Goal: Task Accomplishment & Management: Manage account settings

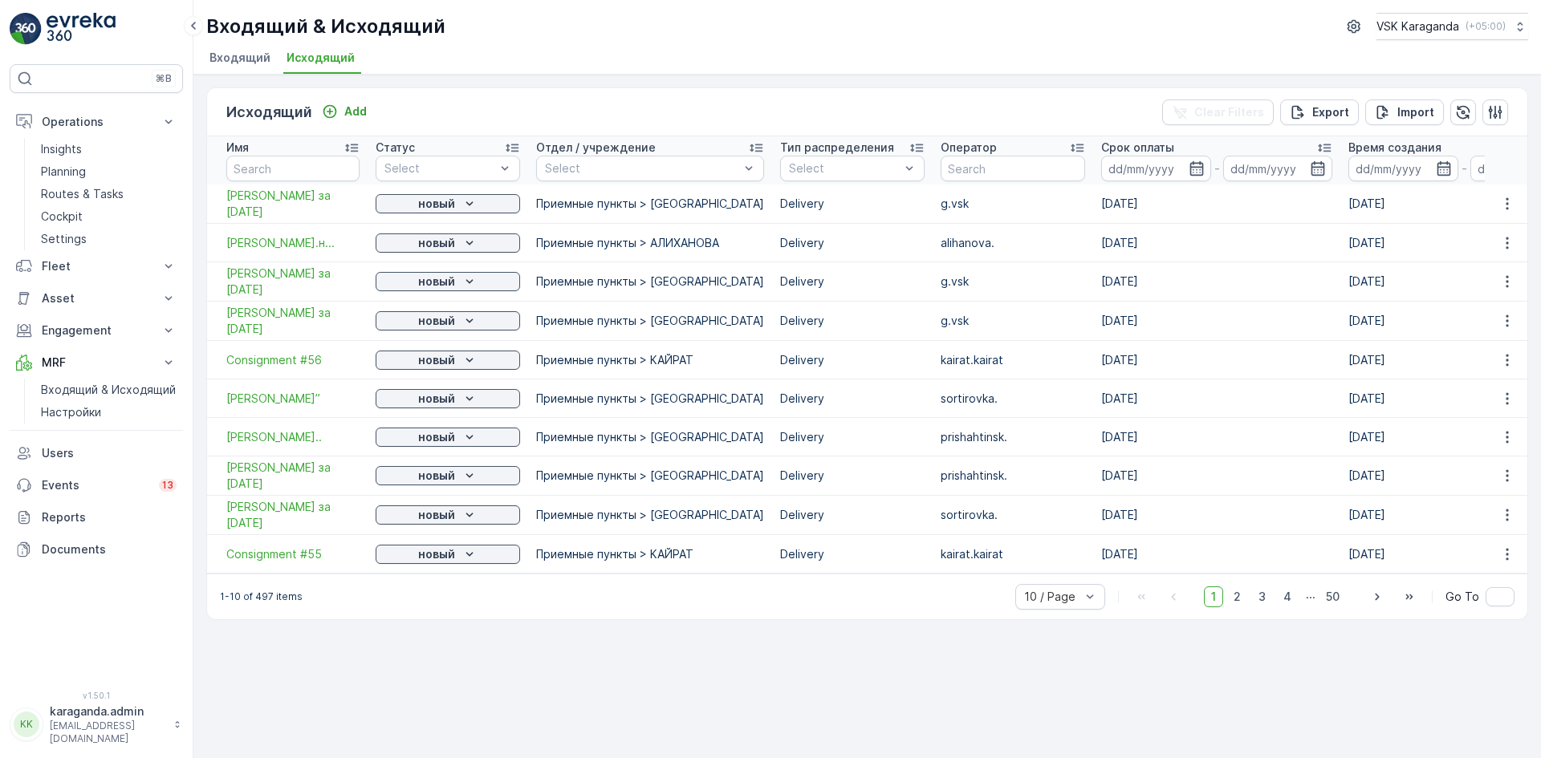
click at [237, 55] on span "Входящий" at bounding box center [239, 58] width 61 height 16
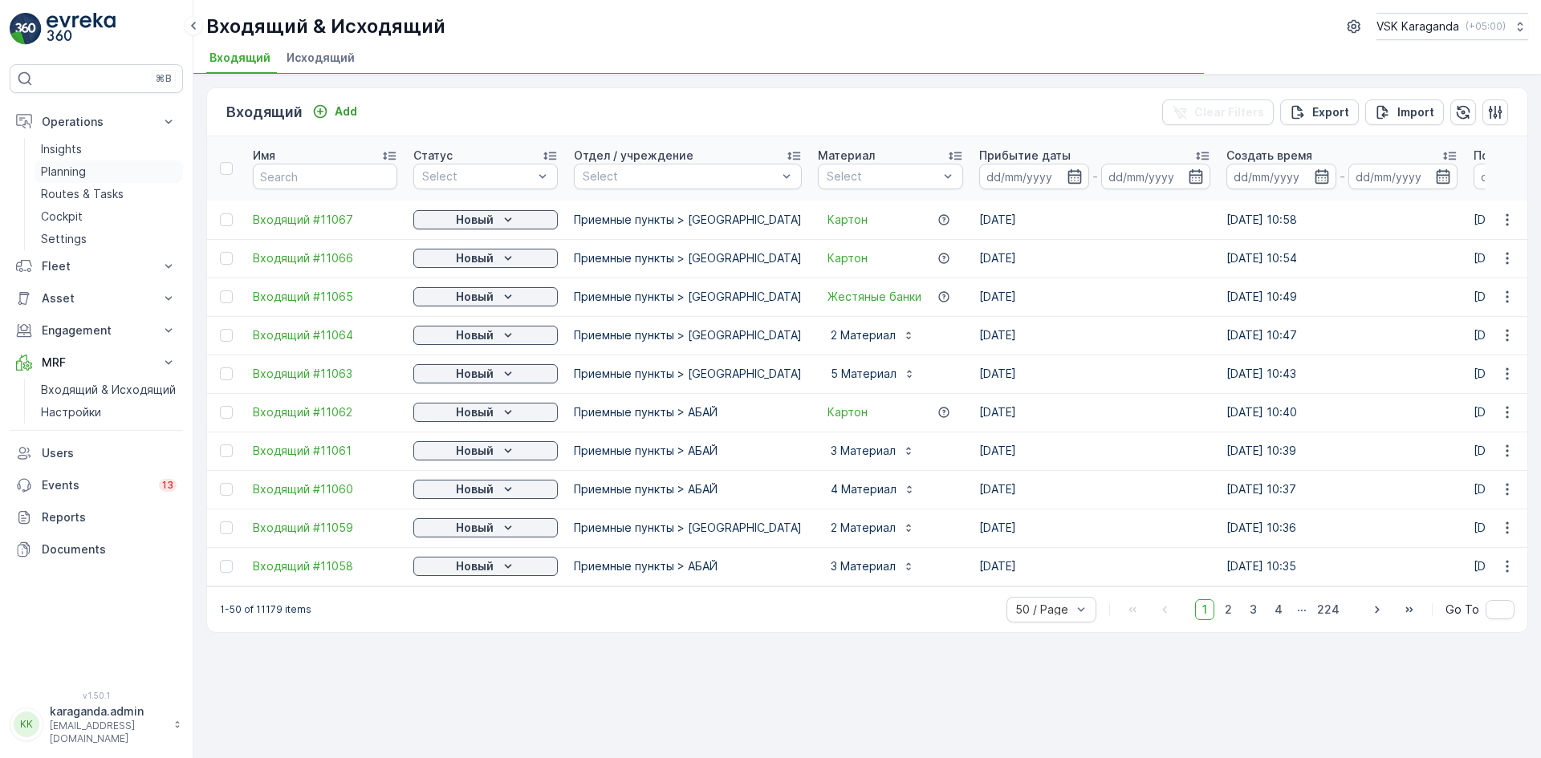
click at [63, 171] on p "Planning" at bounding box center [63, 172] width 45 height 16
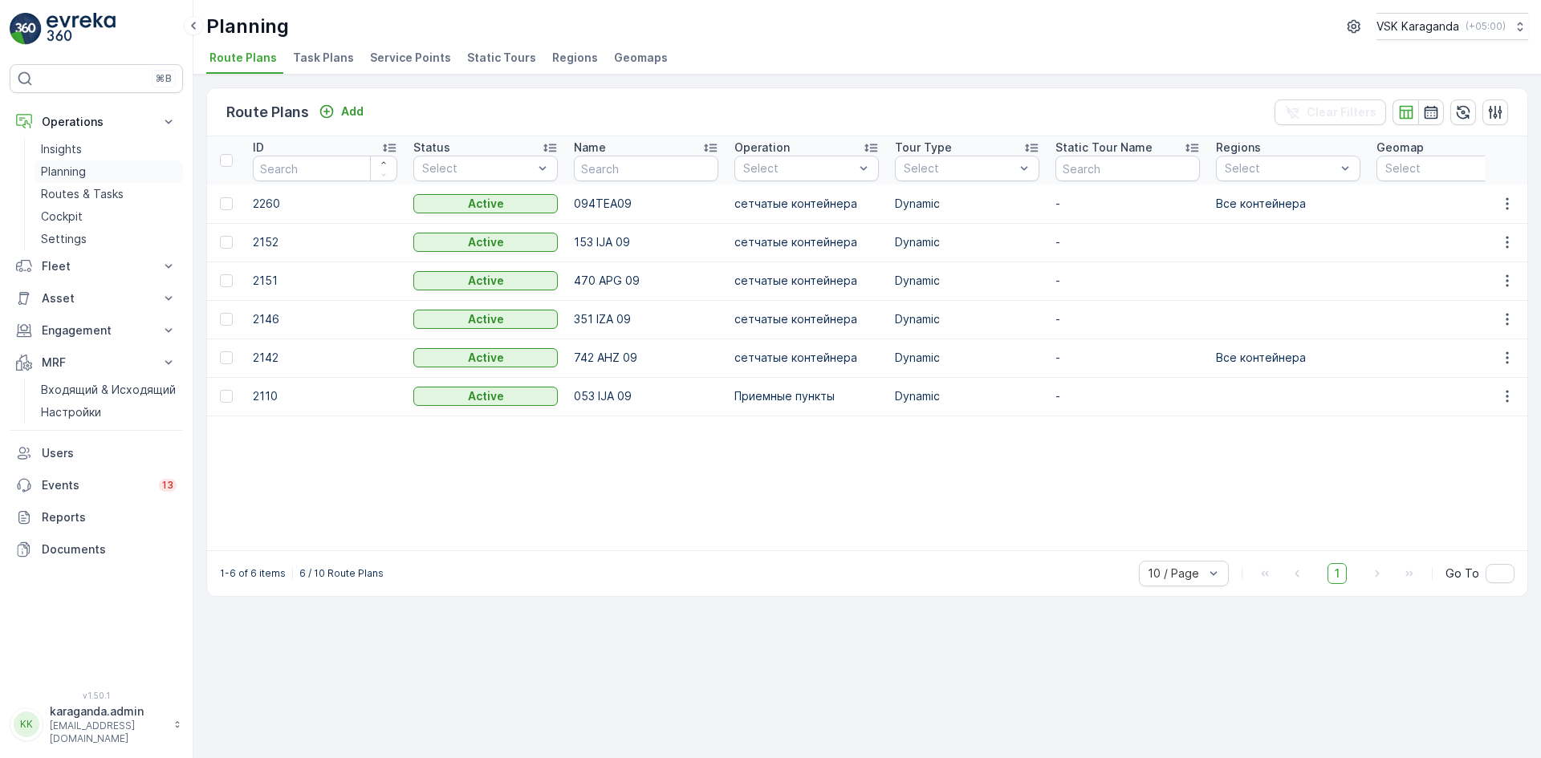
click at [54, 166] on p "Planning" at bounding box center [63, 172] width 45 height 16
click at [382, 43] on div "Planning VSK [GEOGRAPHIC_DATA] ( +05:00 ) Route Plans Task Plans Service Points…" at bounding box center [866, 37] width 1347 height 75
click at [377, 55] on span "Service Points" at bounding box center [410, 58] width 81 height 16
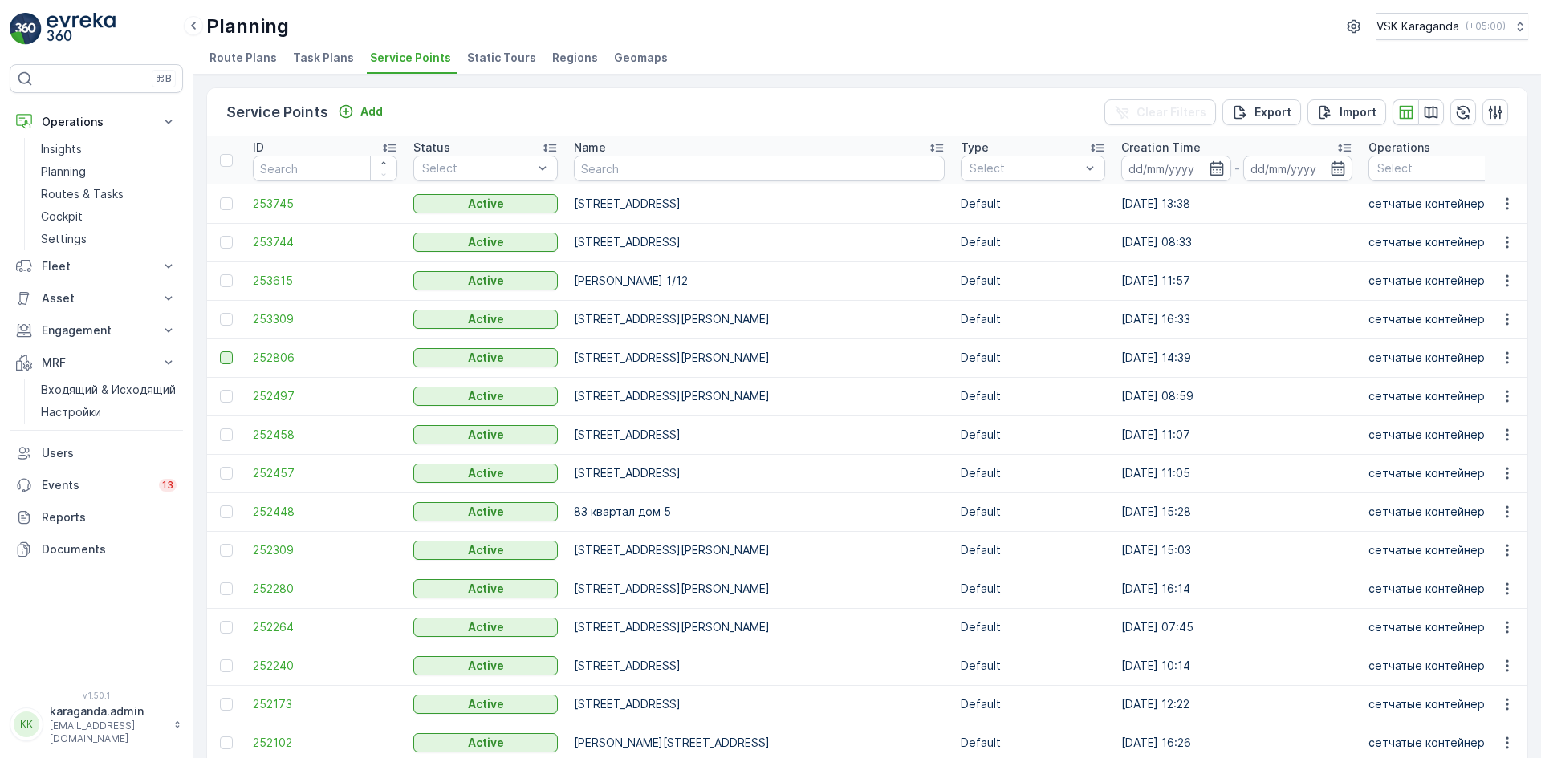
click at [227, 354] on div at bounding box center [226, 358] width 13 height 13
click at [220, 352] on input "checkbox" at bounding box center [220, 352] width 0 height 0
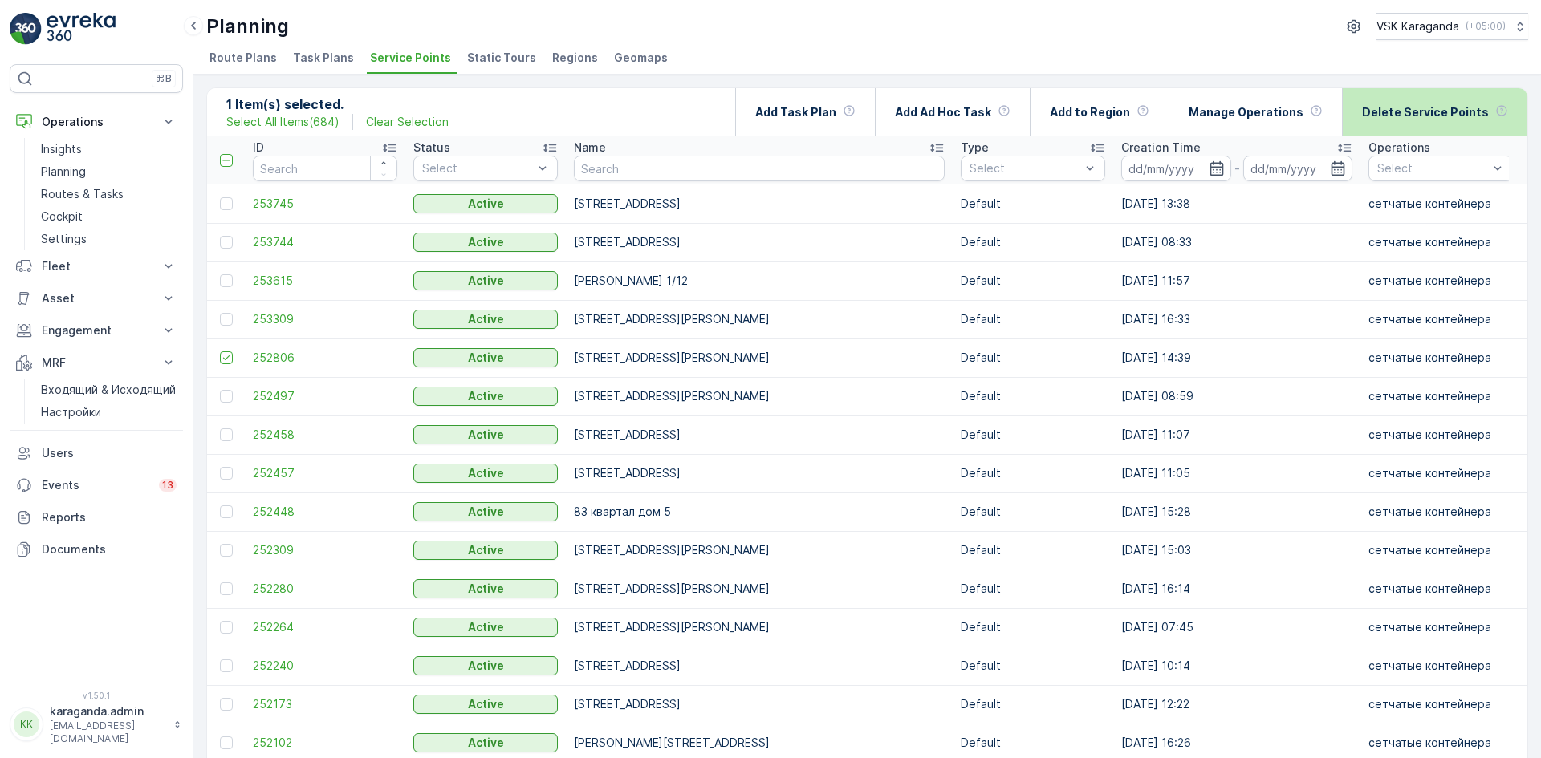
click at [1457, 117] on p "Delete Service Points" at bounding box center [1425, 112] width 127 height 16
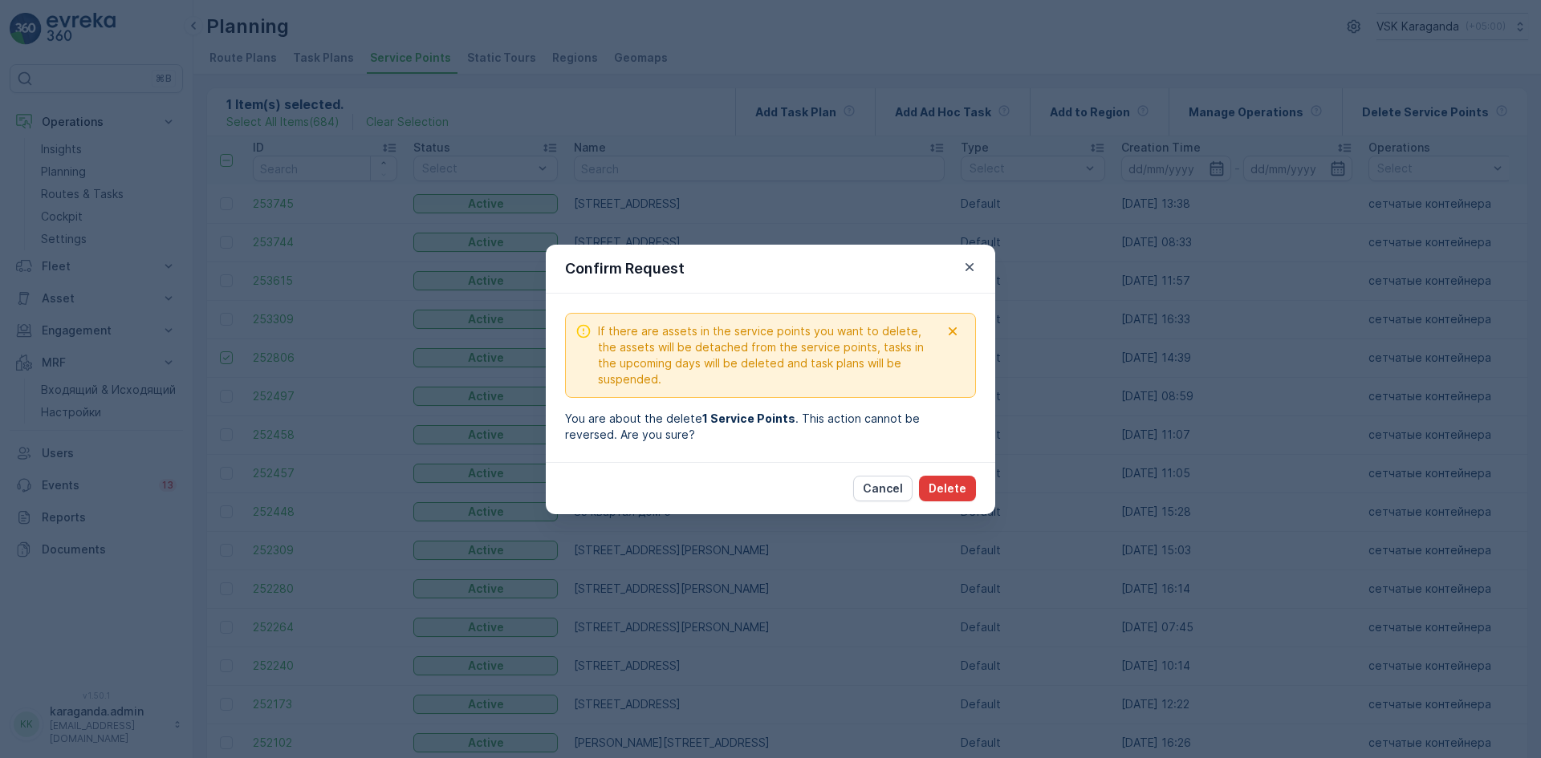
click at [923, 492] on button "Delete" at bounding box center [947, 489] width 57 height 26
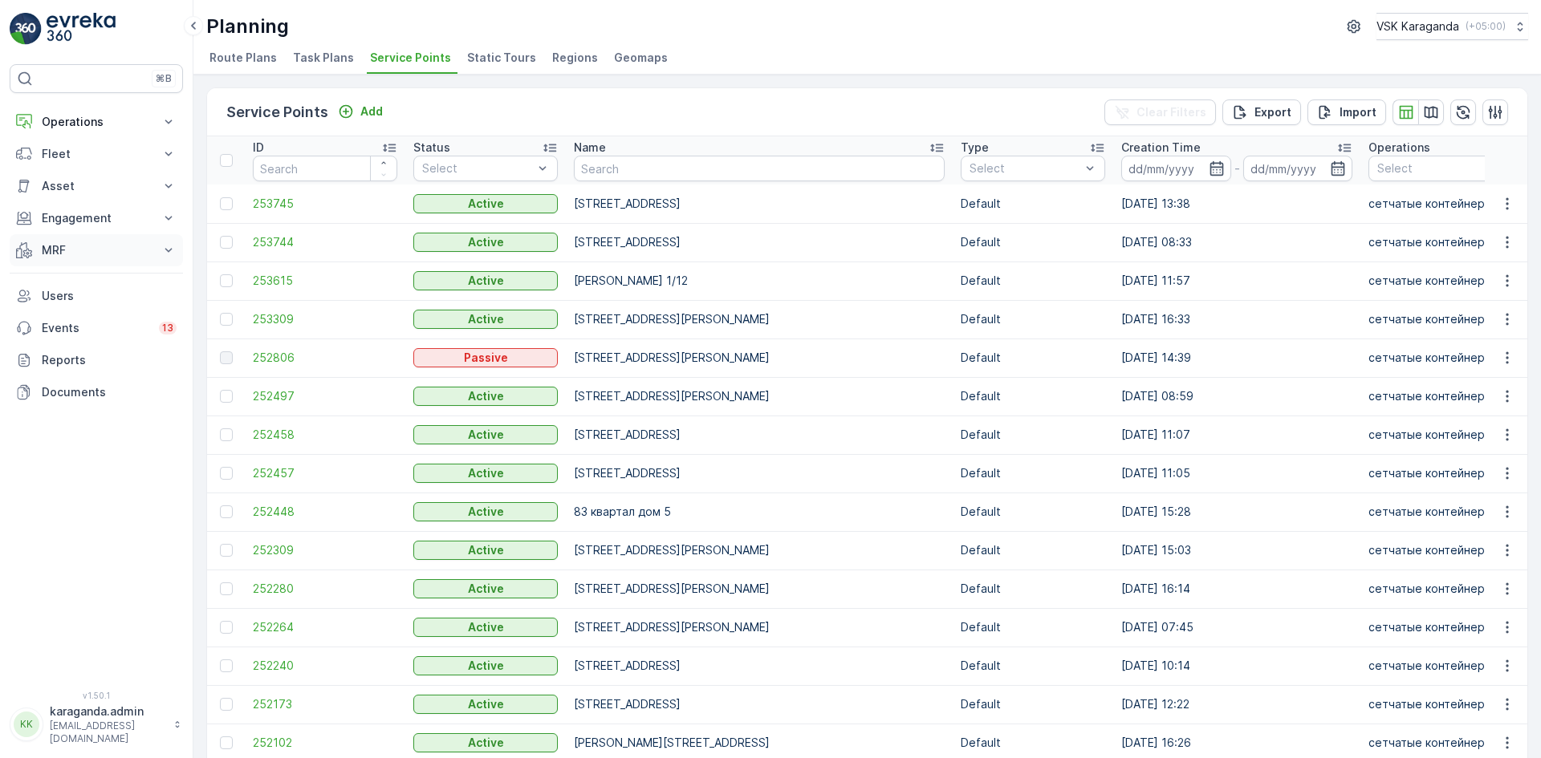
drag, startPoint x: 63, startPoint y: 247, endPoint x: 61, endPoint y: 256, distance: 9.2
click at [62, 247] on p "MRF" at bounding box center [96, 250] width 109 height 16
click at [64, 280] on p "Входящий & Исходящий" at bounding box center [108, 278] width 135 height 16
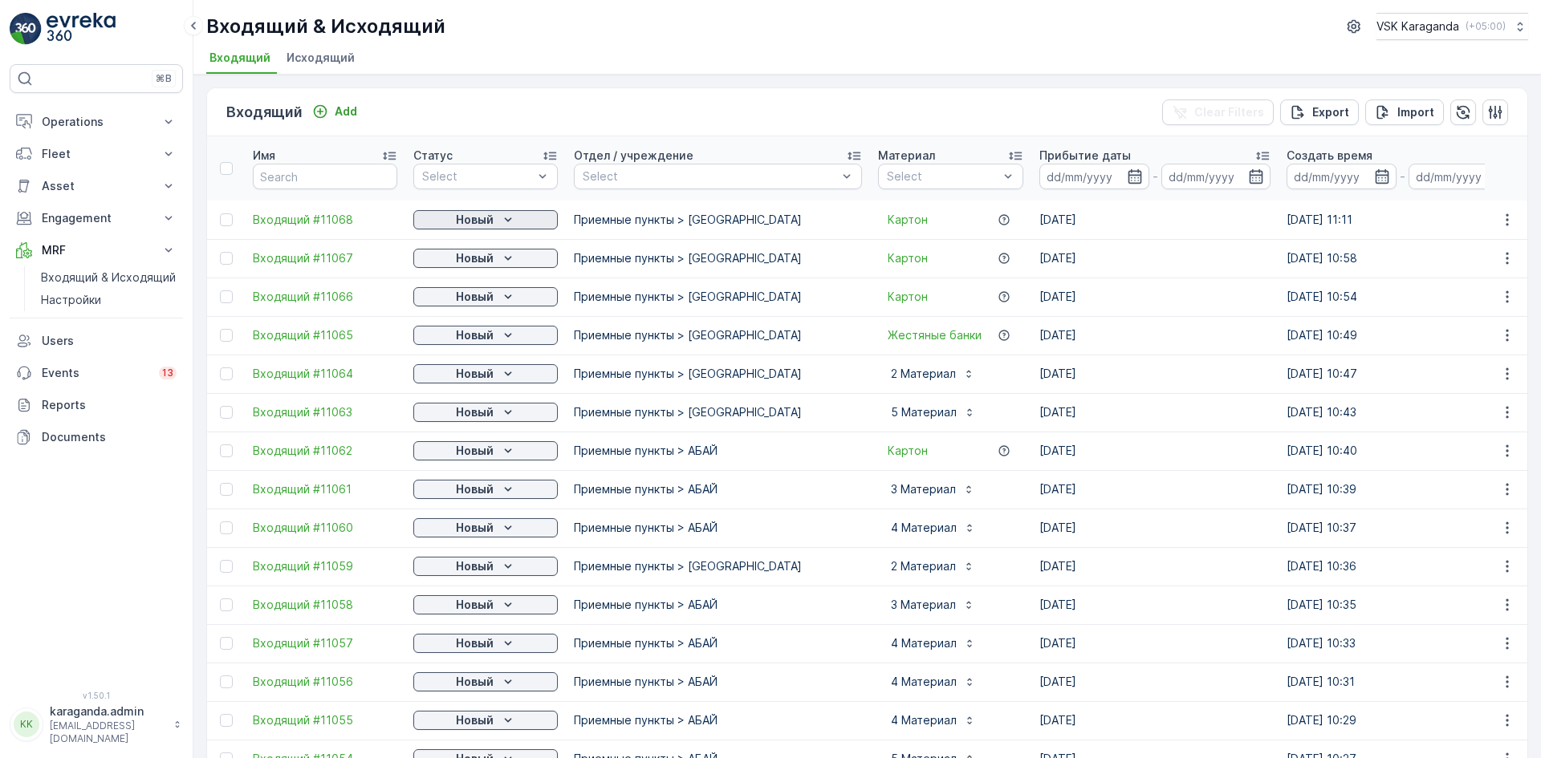
click at [496, 224] on div "Новый" at bounding box center [486, 220] width 132 height 16
click at [482, 262] on span "подтвердить" at bounding box center [460, 266] width 74 height 16
click at [509, 256] on icon "Новый" at bounding box center [508, 258] width 16 height 16
click at [489, 299] on span "подтвердить" at bounding box center [460, 305] width 74 height 16
click at [501, 297] on icon "Новый" at bounding box center [508, 297] width 16 height 16
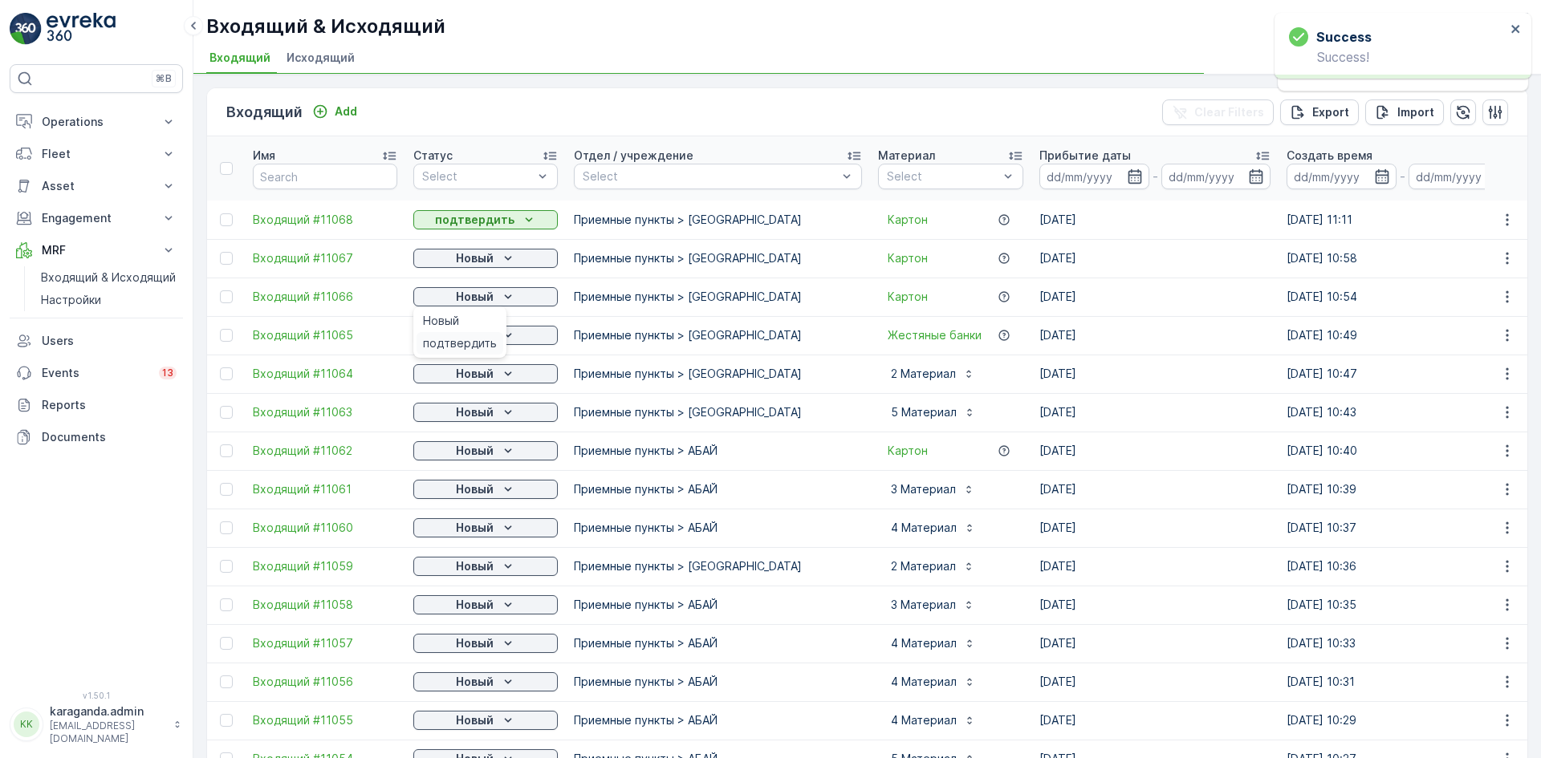
click at [490, 336] on span "подтвердить" at bounding box center [460, 343] width 74 height 16
click at [490, 336] on p "Новый" at bounding box center [475, 335] width 38 height 16
click at [465, 417] on span "подтвердить" at bounding box center [460, 421] width 74 height 16
click at [486, 409] on p "Новый" at bounding box center [475, 412] width 38 height 16
click at [485, 449] on div "подтвердить" at bounding box center [460, 459] width 87 height 22
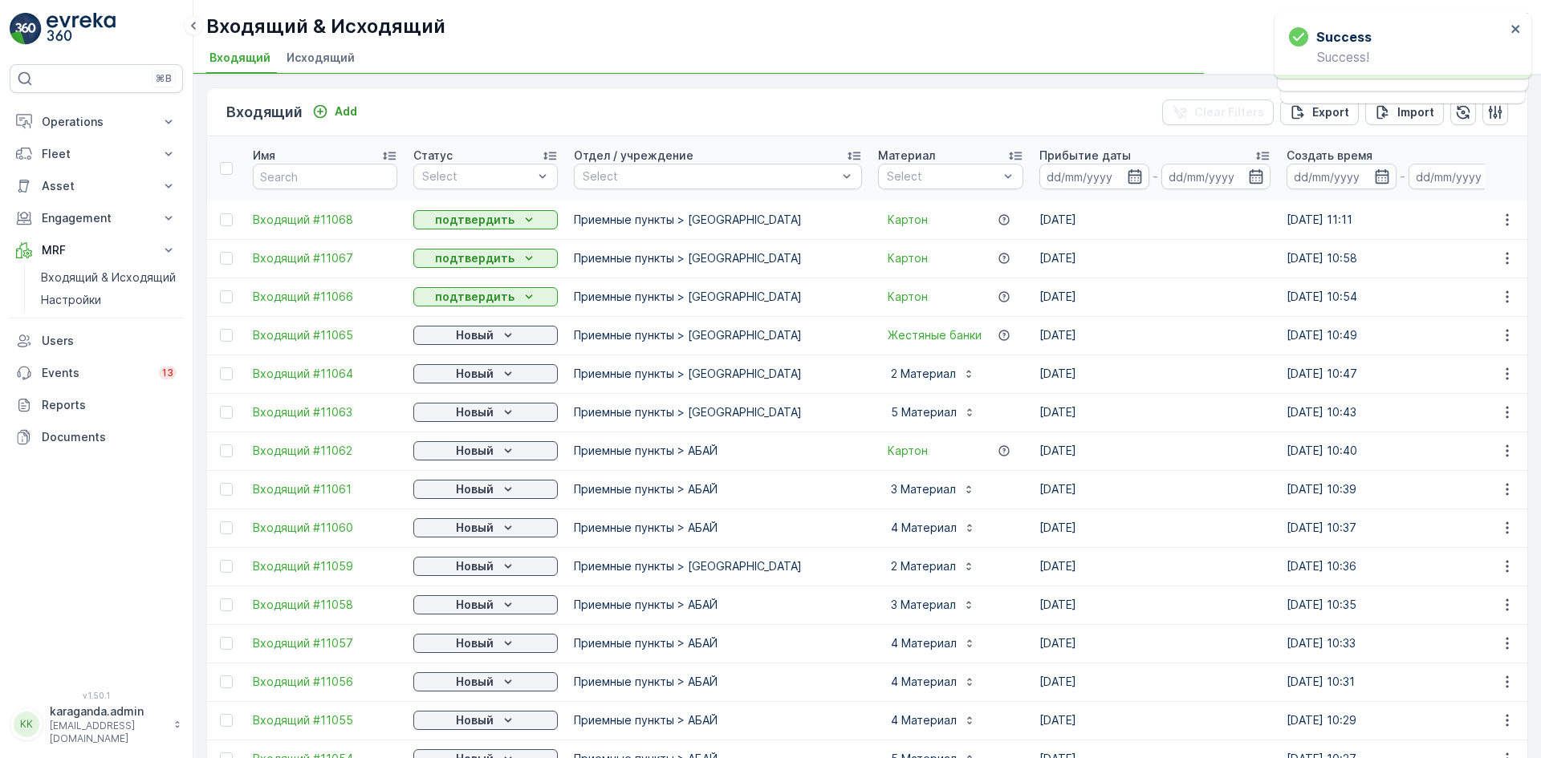
click at [491, 438] on td "Новый" at bounding box center [485, 451] width 161 height 39
click at [497, 453] on div "Новый" at bounding box center [486, 451] width 132 height 16
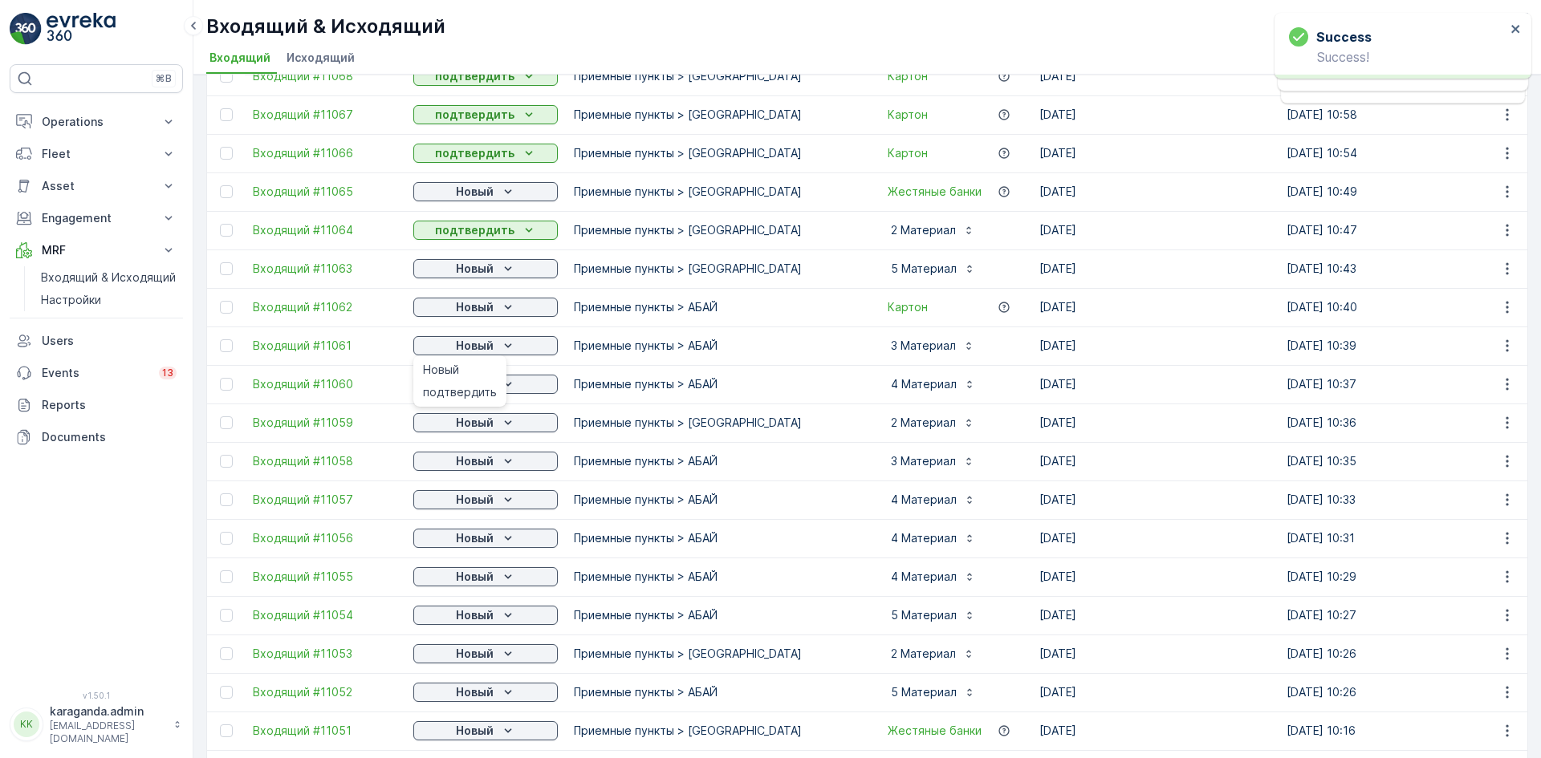
scroll to position [161, 0]
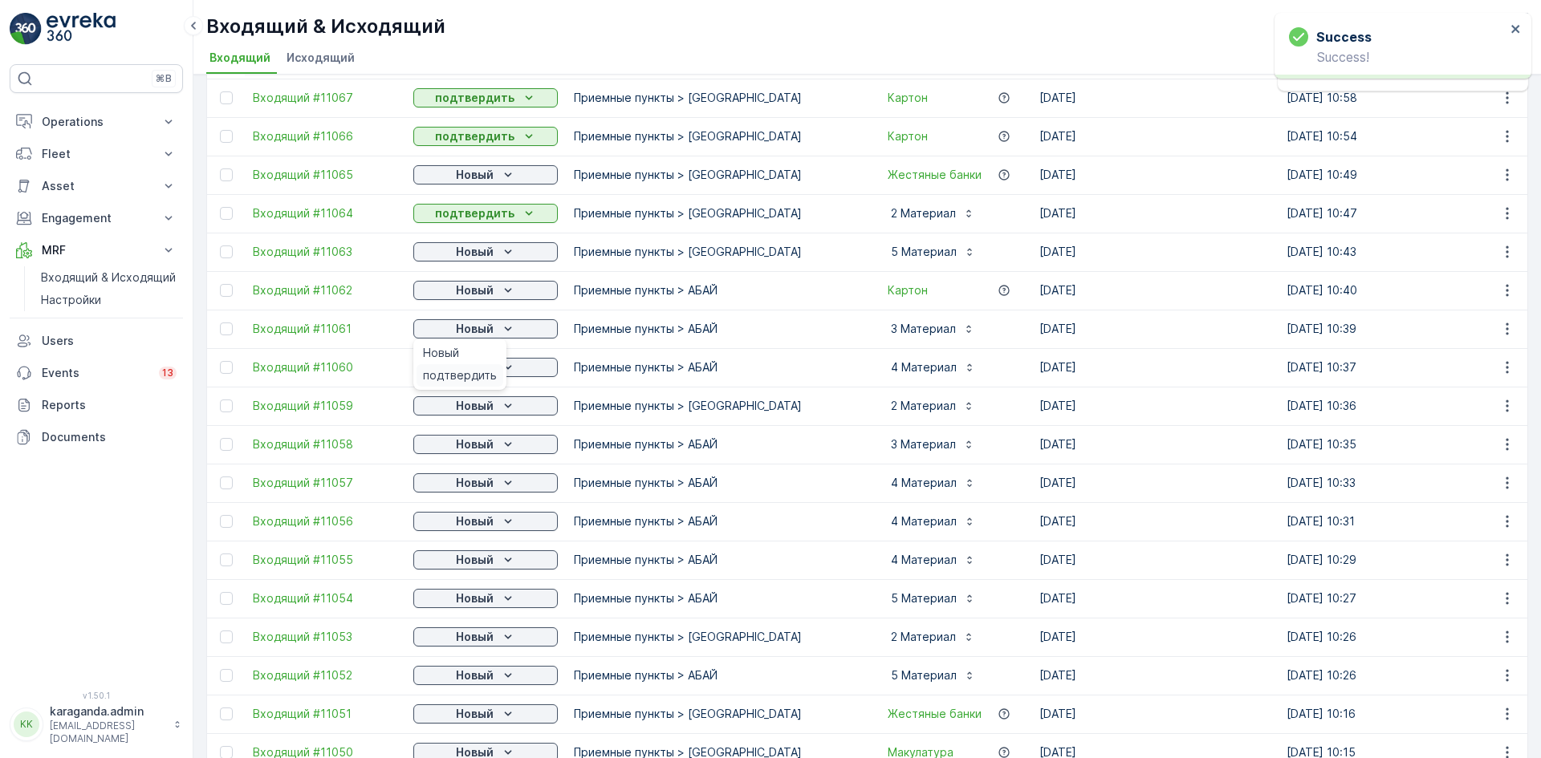
click at [472, 375] on span "подтвердить" at bounding box center [460, 376] width 74 height 16
click at [483, 369] on p "Новый" at bounding box center [475, 368] width 38 height 16
click at [469, 416] on span "подтвердить" at bounding box center [460, 414] width 74 height 16
click at [494, 408] on div "Новый" at bounding box center [486, 406] width 132 height 16
click at [469, 456] on span "подтвердить" at bounding box center [460, 453] width 74 height 16
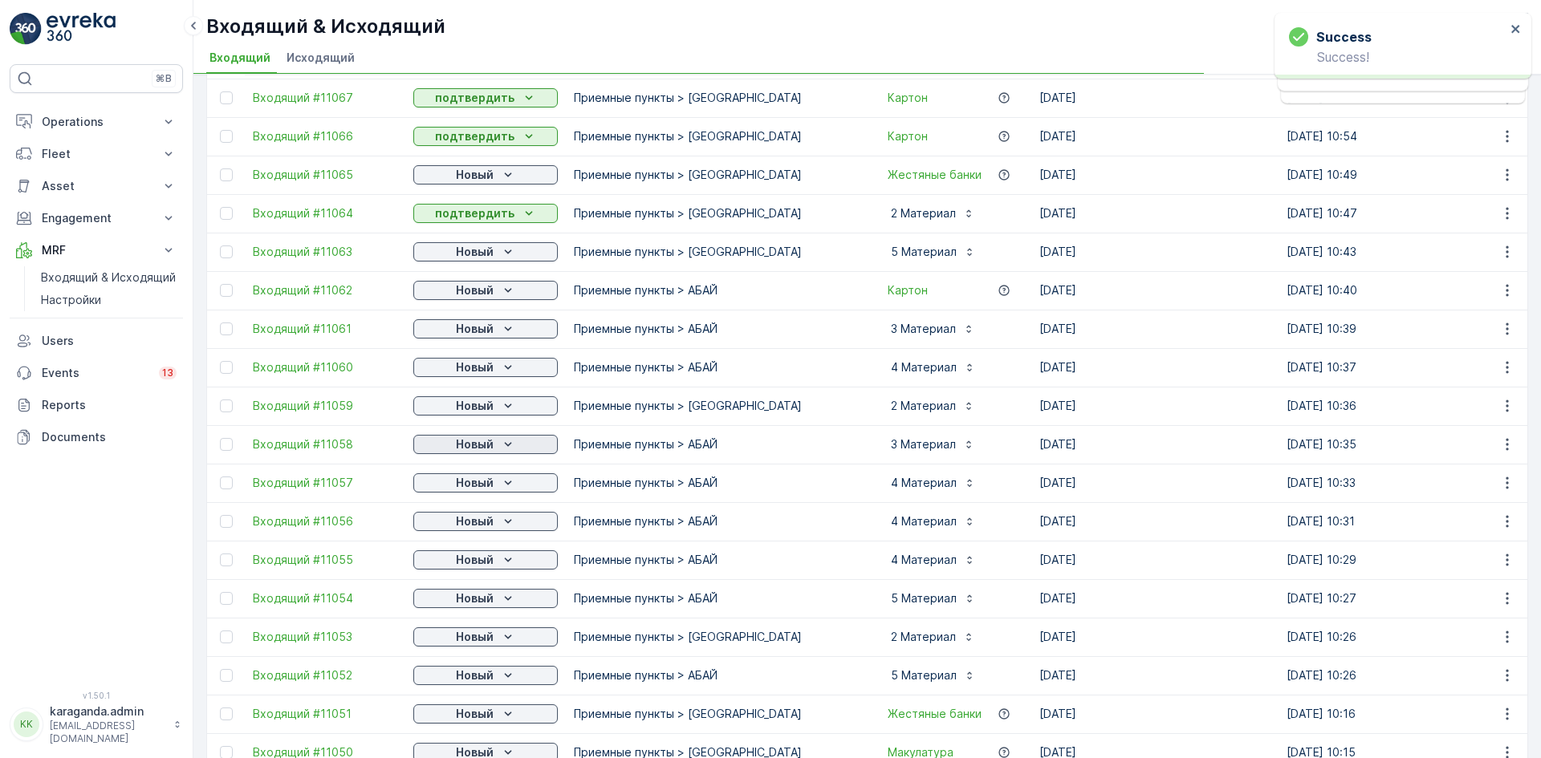
click at [517, 443] on div "Новый" at bounding box center [486, 445] width 132 height 16
click at [474, 486] on p "Новый" at bounding box center [475, 483] width 38 height 16
click at [471, 523] on span "подтвердить" at bounding box center [460, 530] width 74 height 16
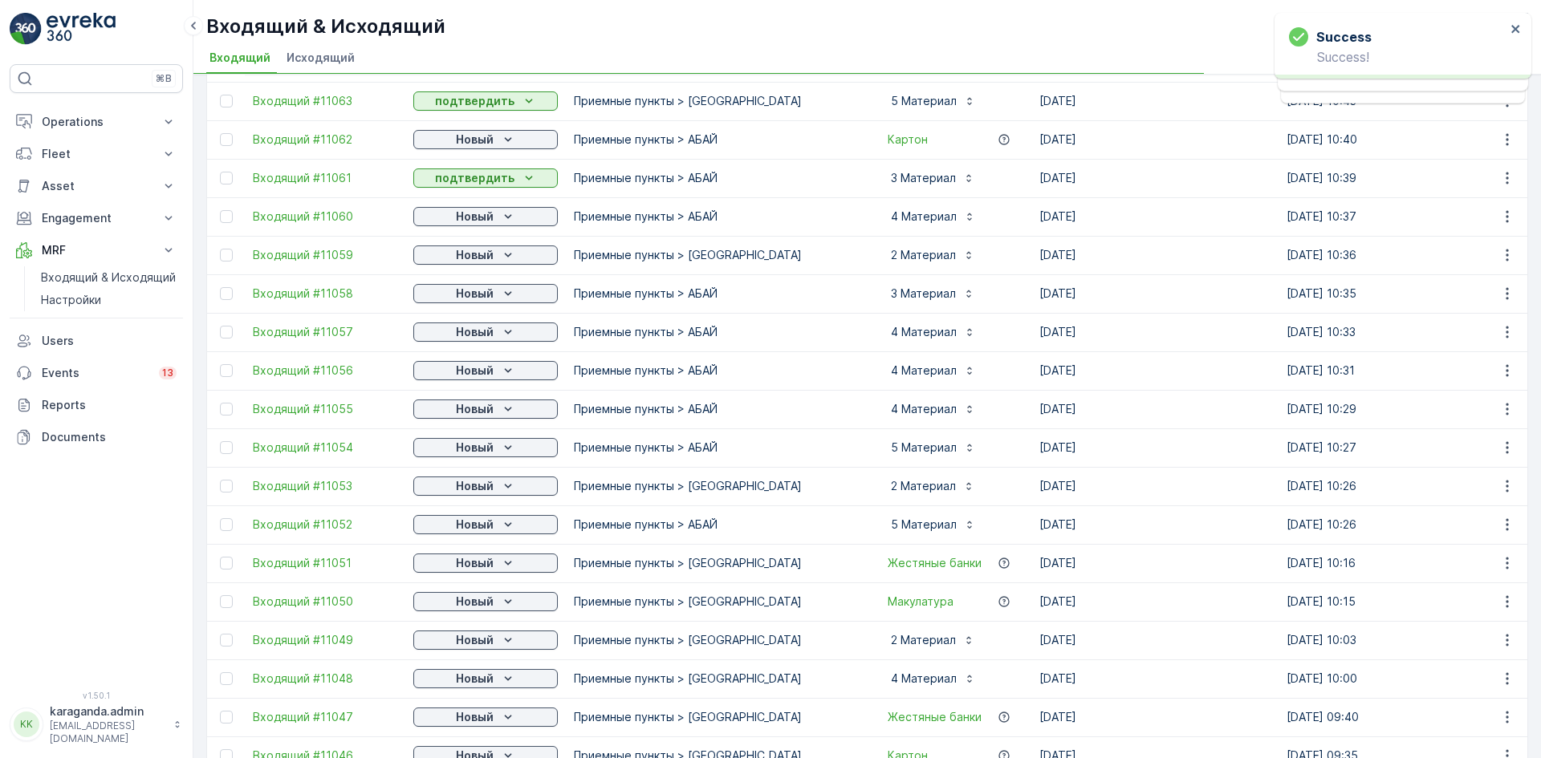
scroll to position [321, 0]
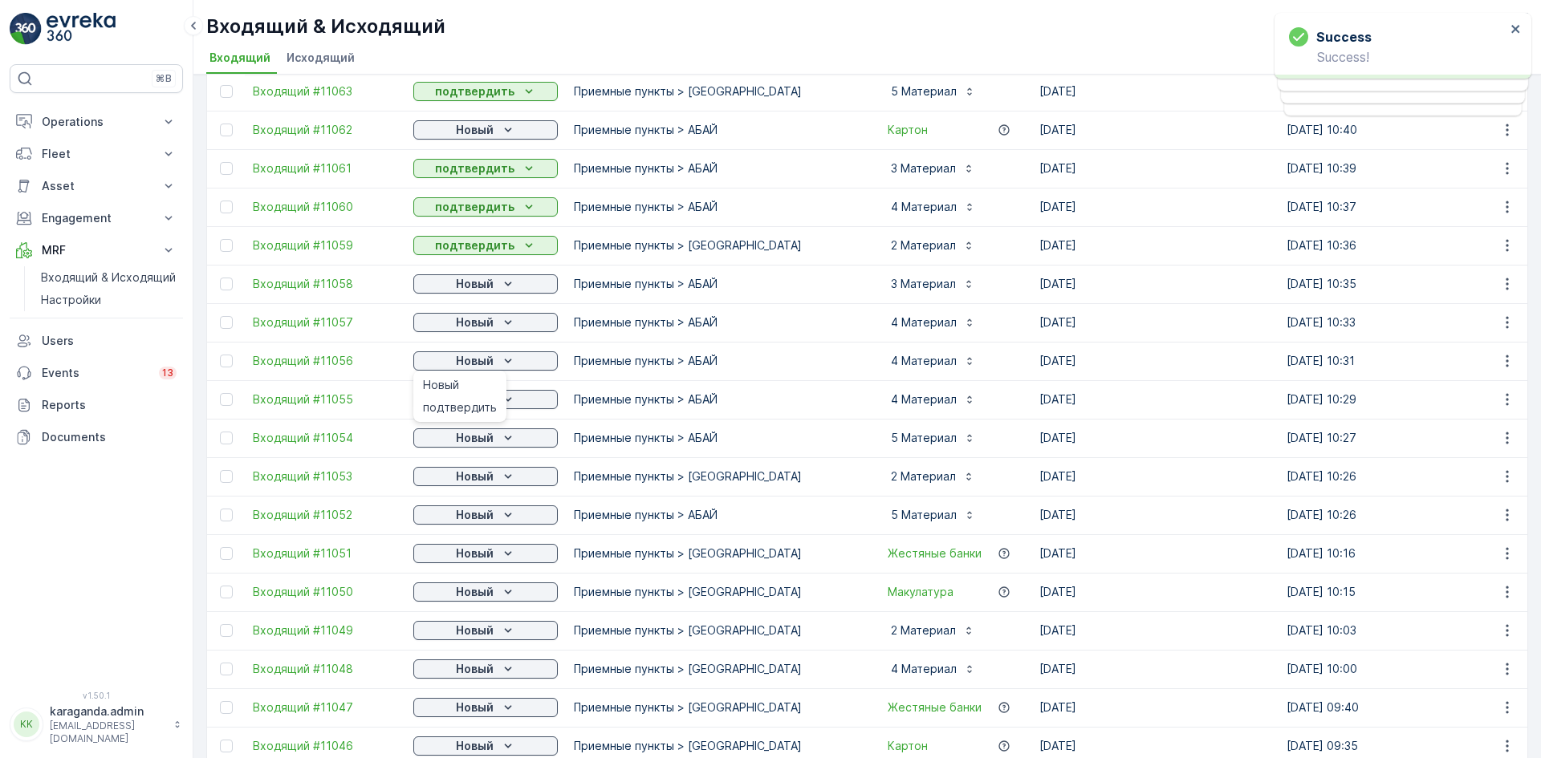
click at [484, 400] on span "подтвердить" at bounding box center [460, 408] width 74 height 16
click at [494, 399] on div "Новый" at bounding box center [486, 400] width 132 height 16
click at [482, 439] on span "подтвердить" at bounding box center [460, 446] width 74 height 16
click at [492, 441] on p "Новый" at bounding box center [475, 438] width 38 height 16
click at [478, 476] on div "подтвердить" at bounding box center [460, 485] width 87 height 22
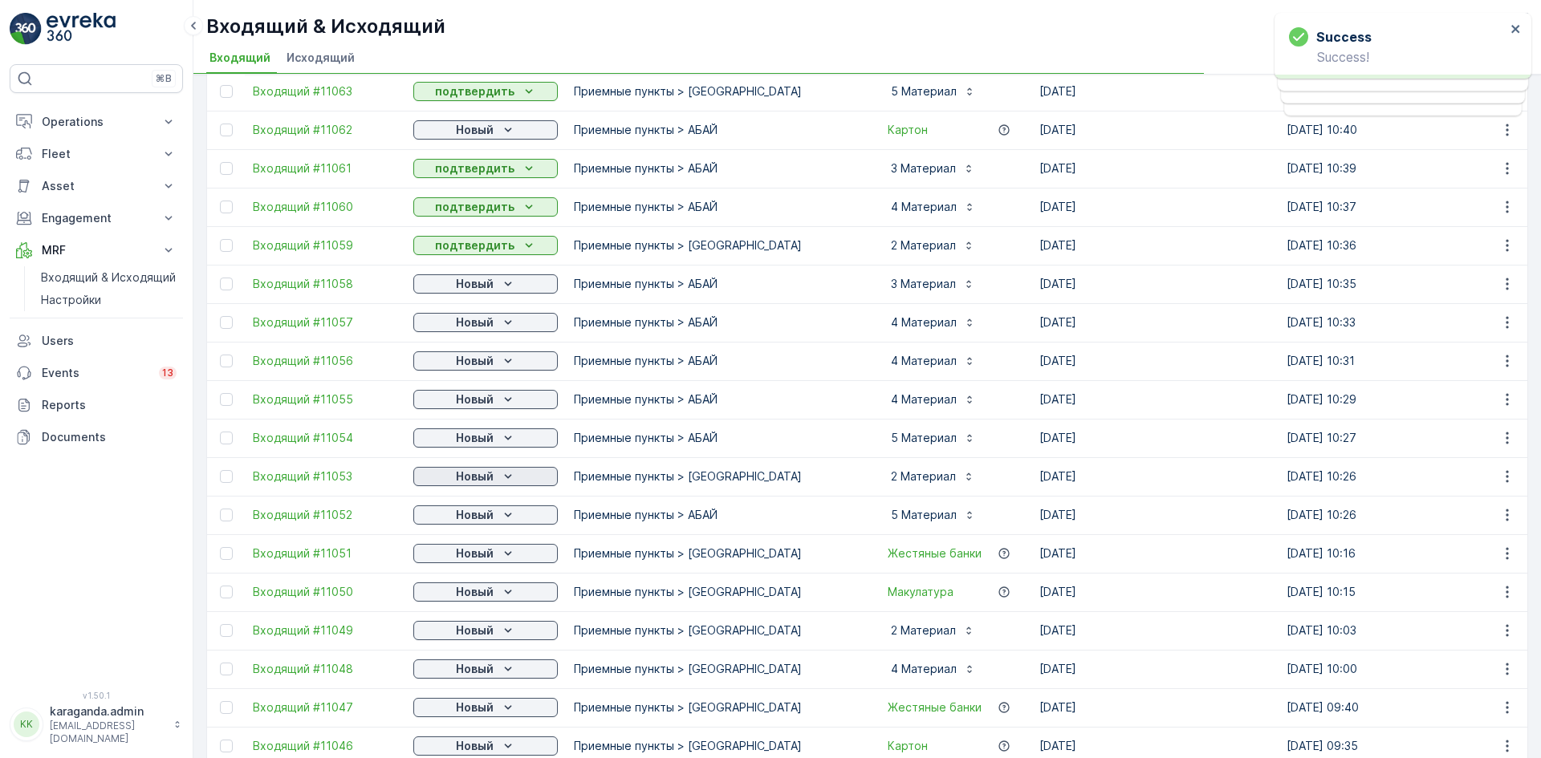
click at [479, 480] on p "Новый" at bounding box center [475, 477] width 38 height 16
click at [464, 555] on span "подтвердить" at bounding box center [460, 562] width 74 height 16
drag, startPoint x: 492, startPoint y: 546, endPoint x: 486, endPoint y: 560, distance: 15.5
click at [493, 547] on p "Новый" at bounding box center [475, 554] width 38 height 16
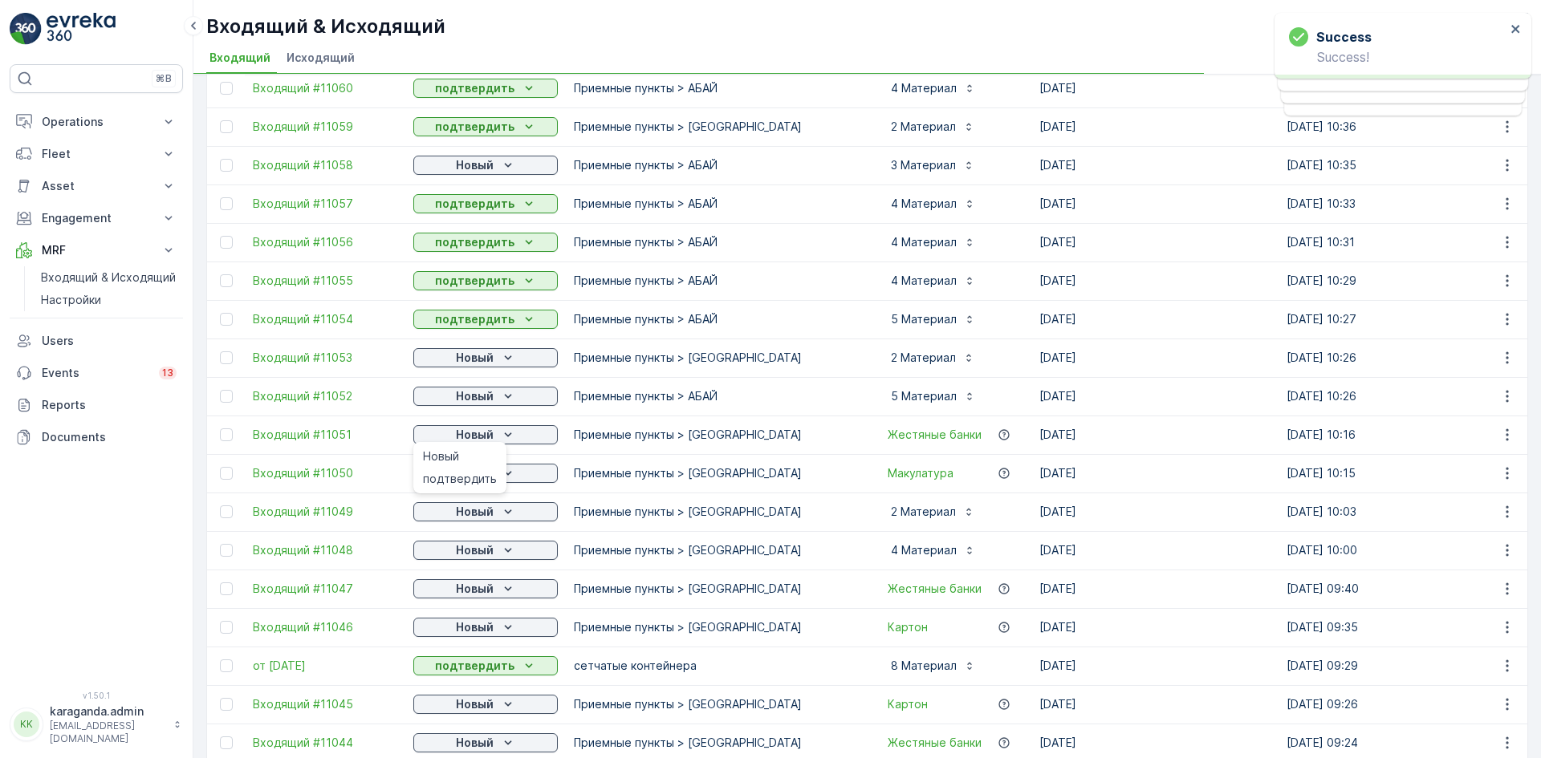
scroll to position [482, 0]
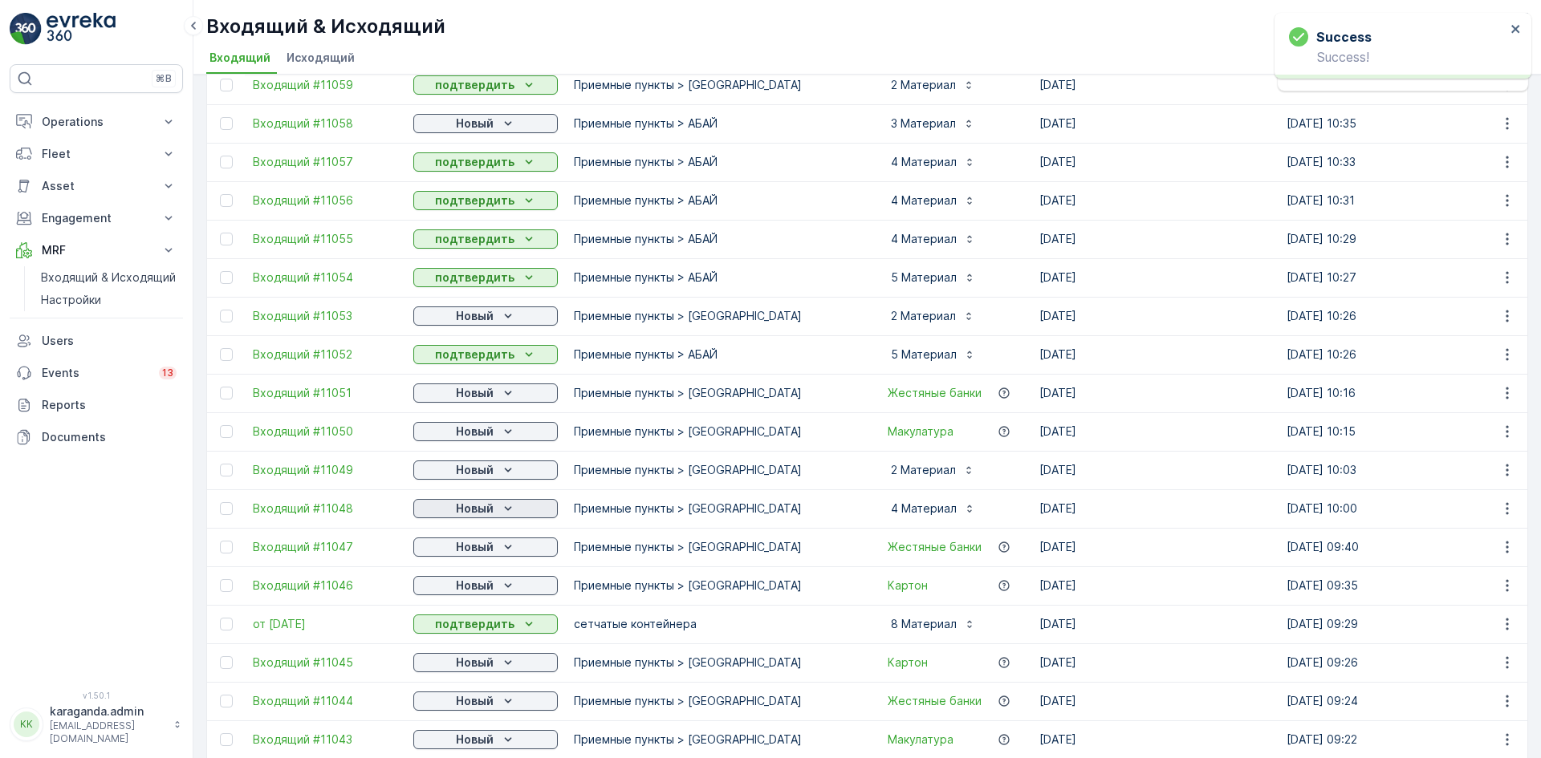
click at [487, 506] on p "Новый" at bounding box center [475, 509] width 38 height 16
click at [474, 550] on span "подтвердить" at bounding box center [460, 555] width 74 height 16
click at [486, 550] on p "Новый" at bounding box center [475, 547] width 38 height 16
click at [463, 598] on span "подтвердить" at bounding box center [460, 594] width 74 height 16
click at [481, 591] on p "Новый" at bounding box center [475, 586] width 38 height 16
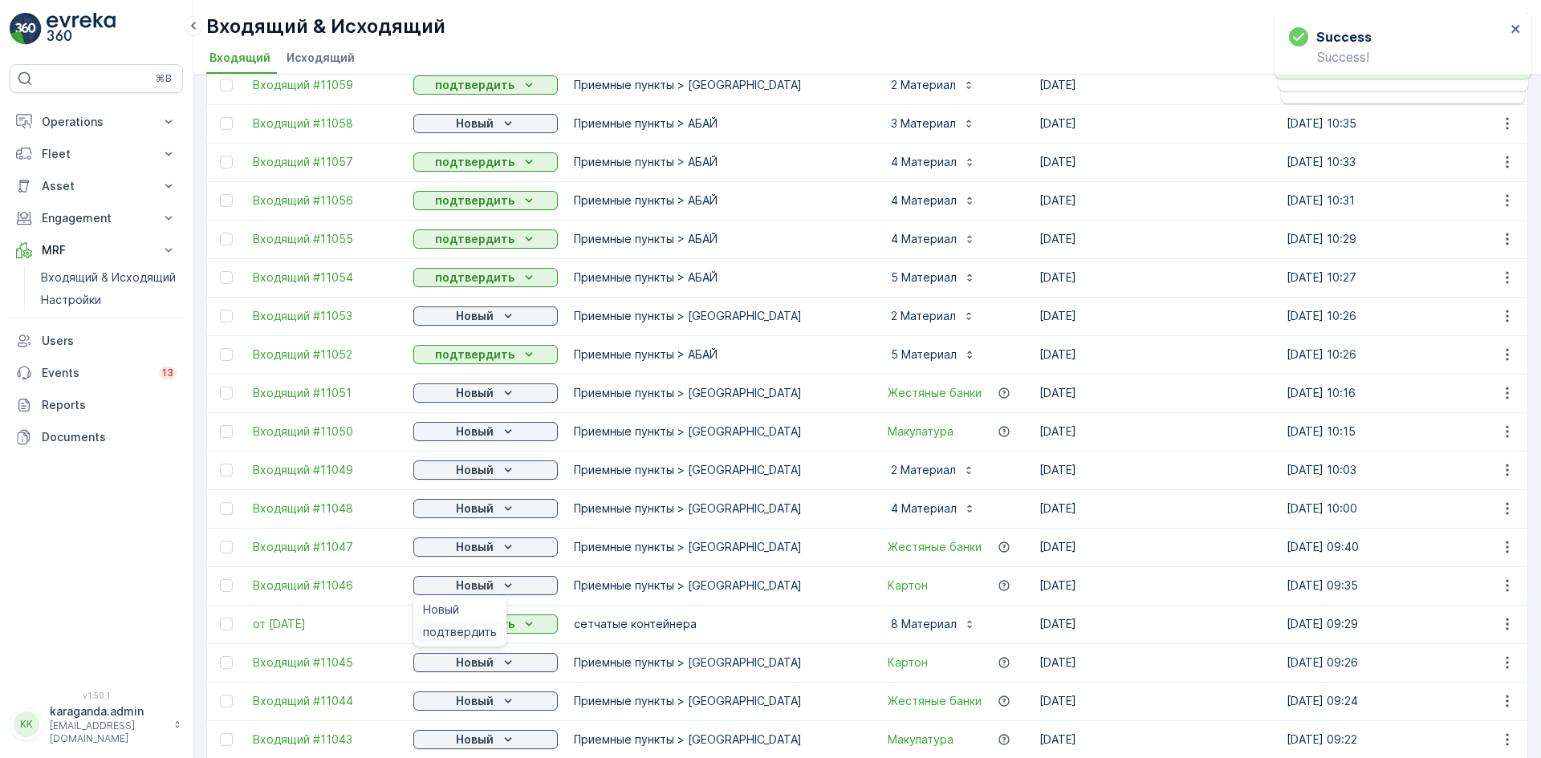
click at [474, 628] on span "подтвердить" at bounding box center [460, 632] width 74 height 16
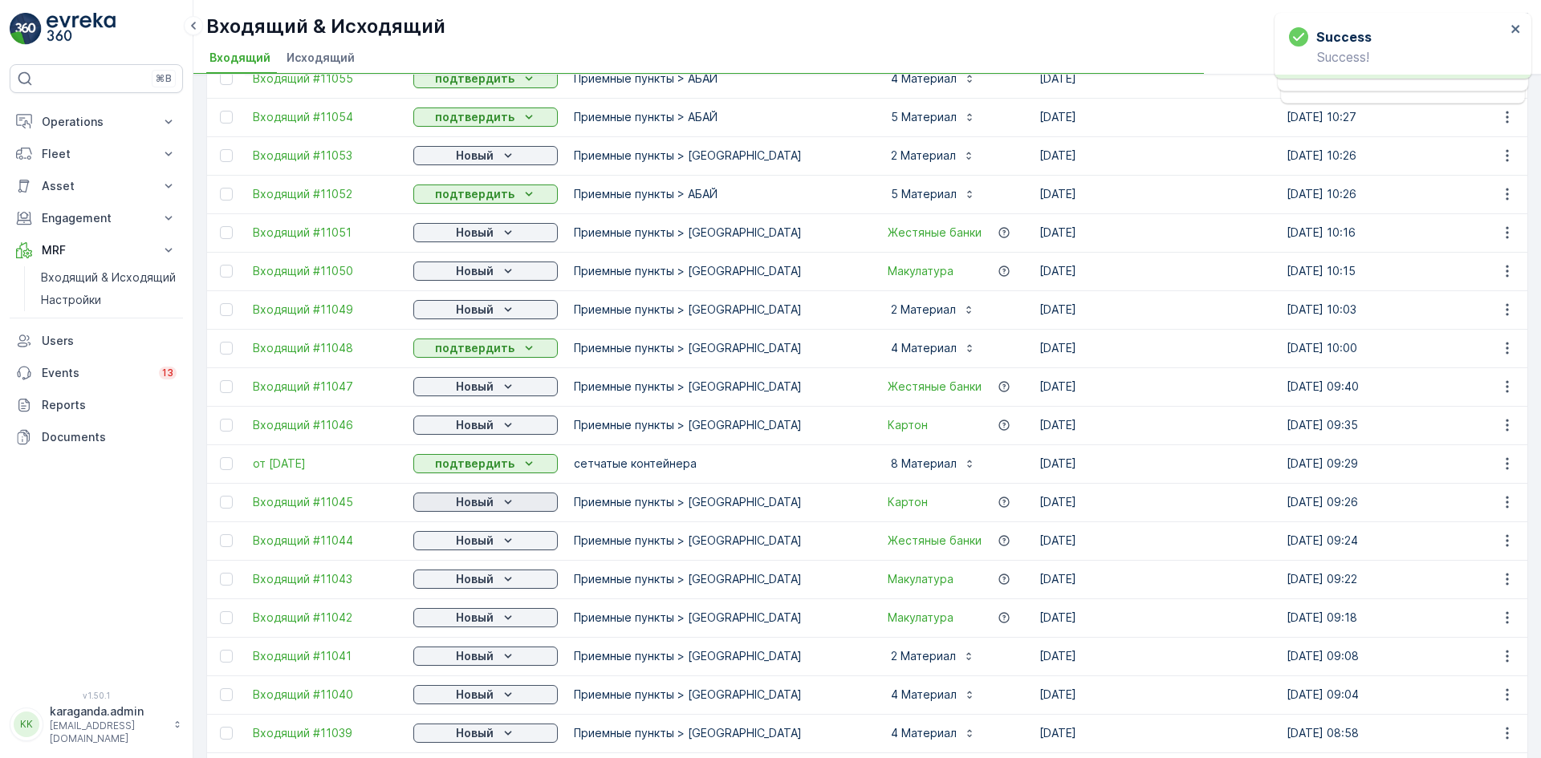
click at [492, 505] on p "Новый" at bounding box center [475, 502] width 38 height 16
click at [483, 542] on p "Новый" at bounding box center [475, 541] width 38 height 16
click at [474, 584] on span "подтвердить" at bounding box center [460, 587] width 74 height 16
click at [492, 578] on p "Новый" at bounding box center [475, 579] width 38 height 16
click at [462, 626] on span "подтвердить" at bounding box center [460, 626] width 74 height 16
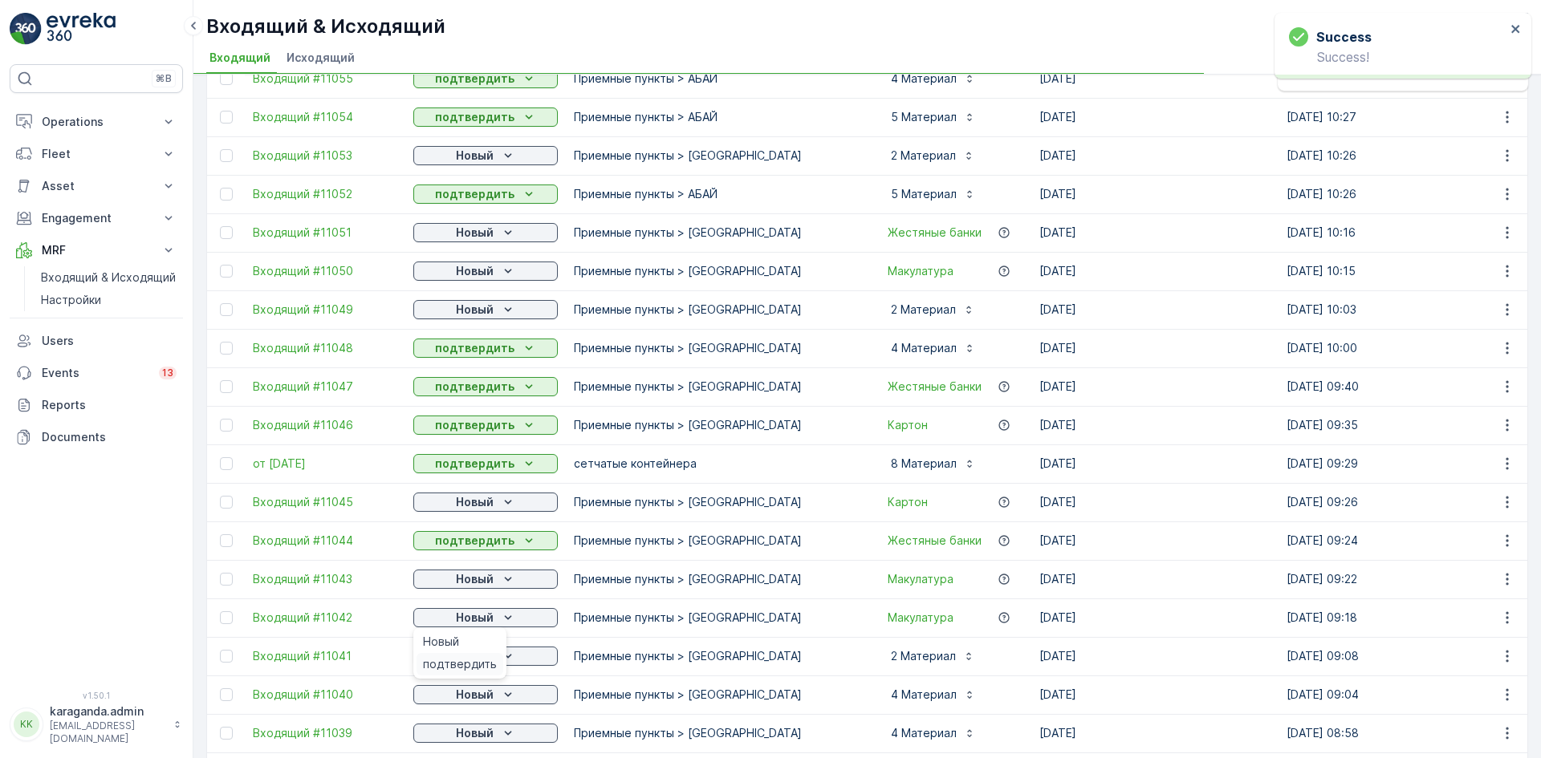
click at [469, 661] on span "подтвердить" at bounding box center [460, 664] width 74 height 16
click at [494, 652] on div "Новый" at bounding box center [486, 656] width 132 height 16
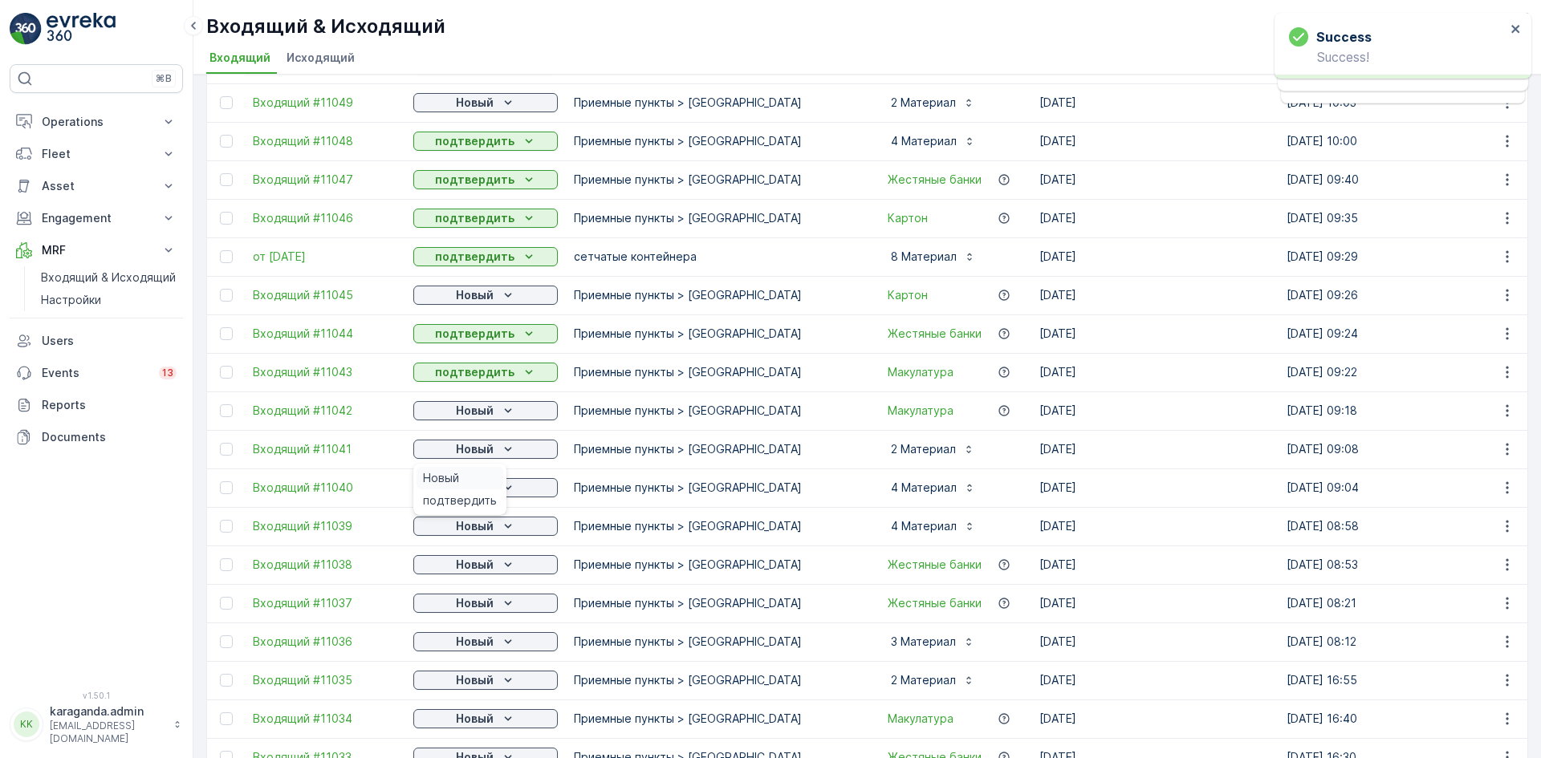
scroll to position [883, 0]
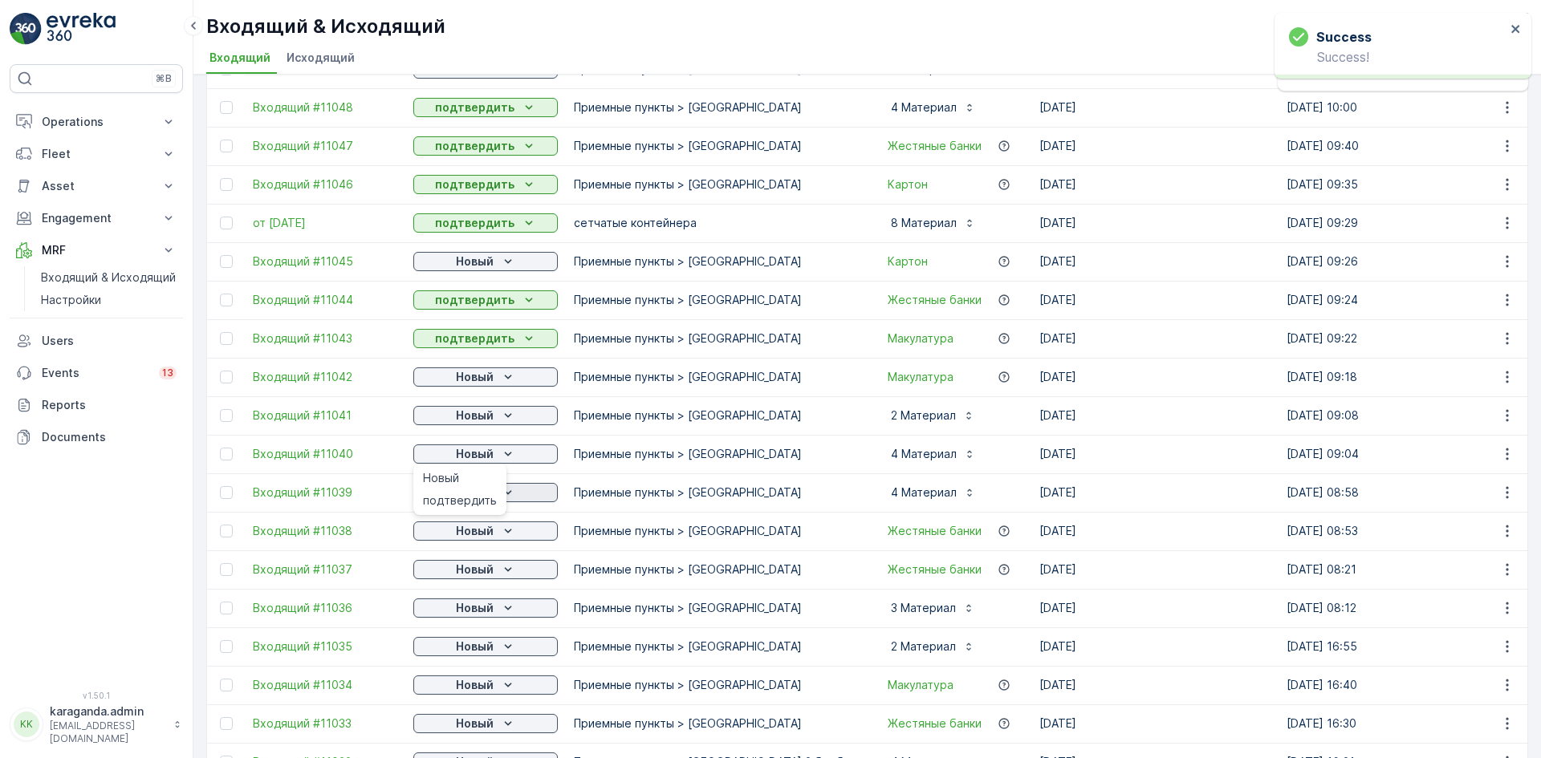
click at [473, 503] on span "подтвердить" at bounding box center [460, 501] width 74 height 16
click at [486, 493] on p "Новый" at bounding box center [475, 493] width 38 height 16
click at [485, 530] on div "подтвердить" at bounding box center [460, 539] width 87 height 22
click at [498, 530] on div "Новый" at bounding box center [486, 531] width 132 height 16
click at [487, 566] on div "Новый" at bounding box center [460, 555] width 87 height 22
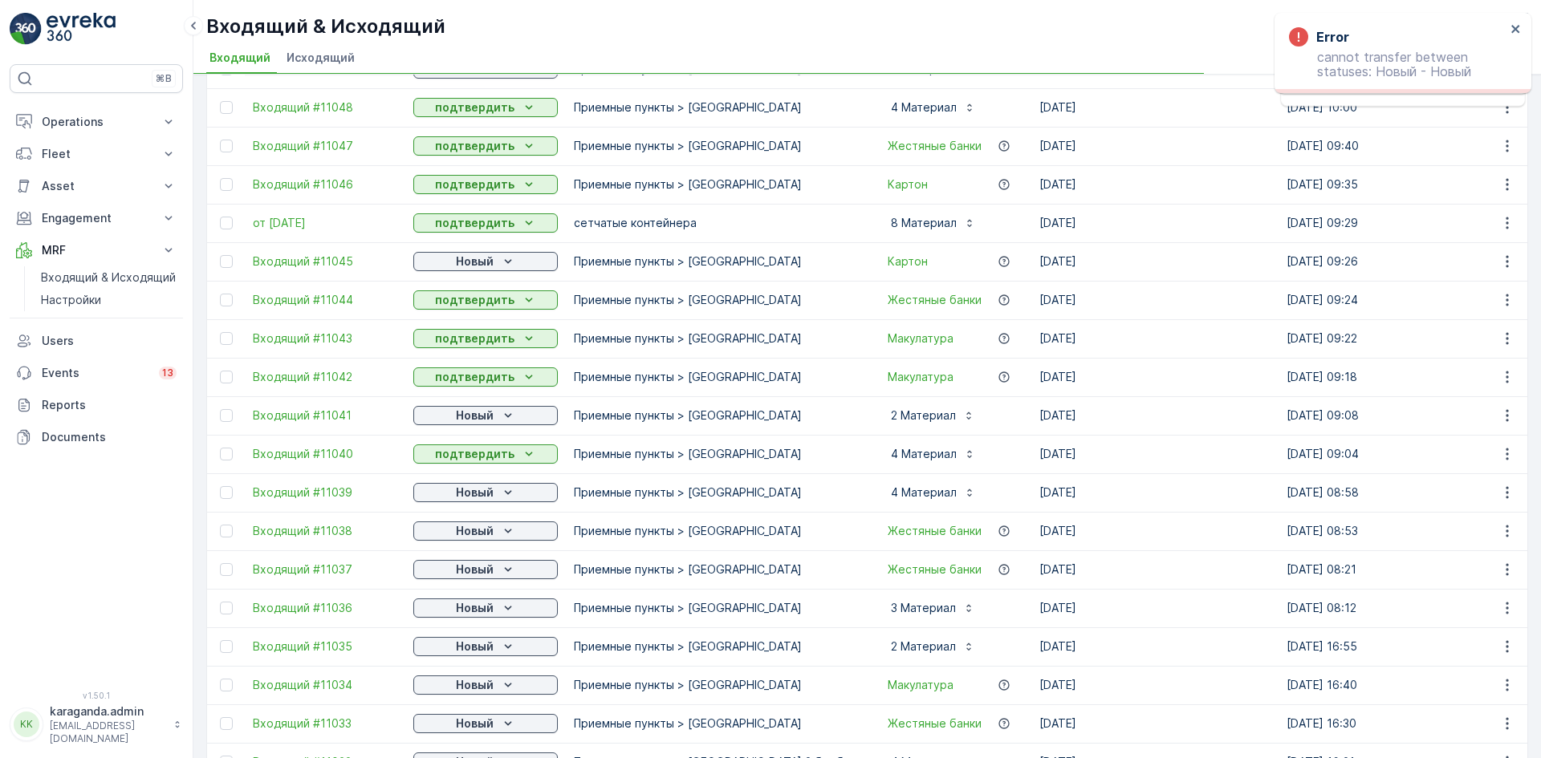
click at [486, 573] on p "Новый" at bounding box center [475, 570] width 38 height 16
click at [482, 604] on div "Новый" at bounding box center [460, 594] width 87 height 22
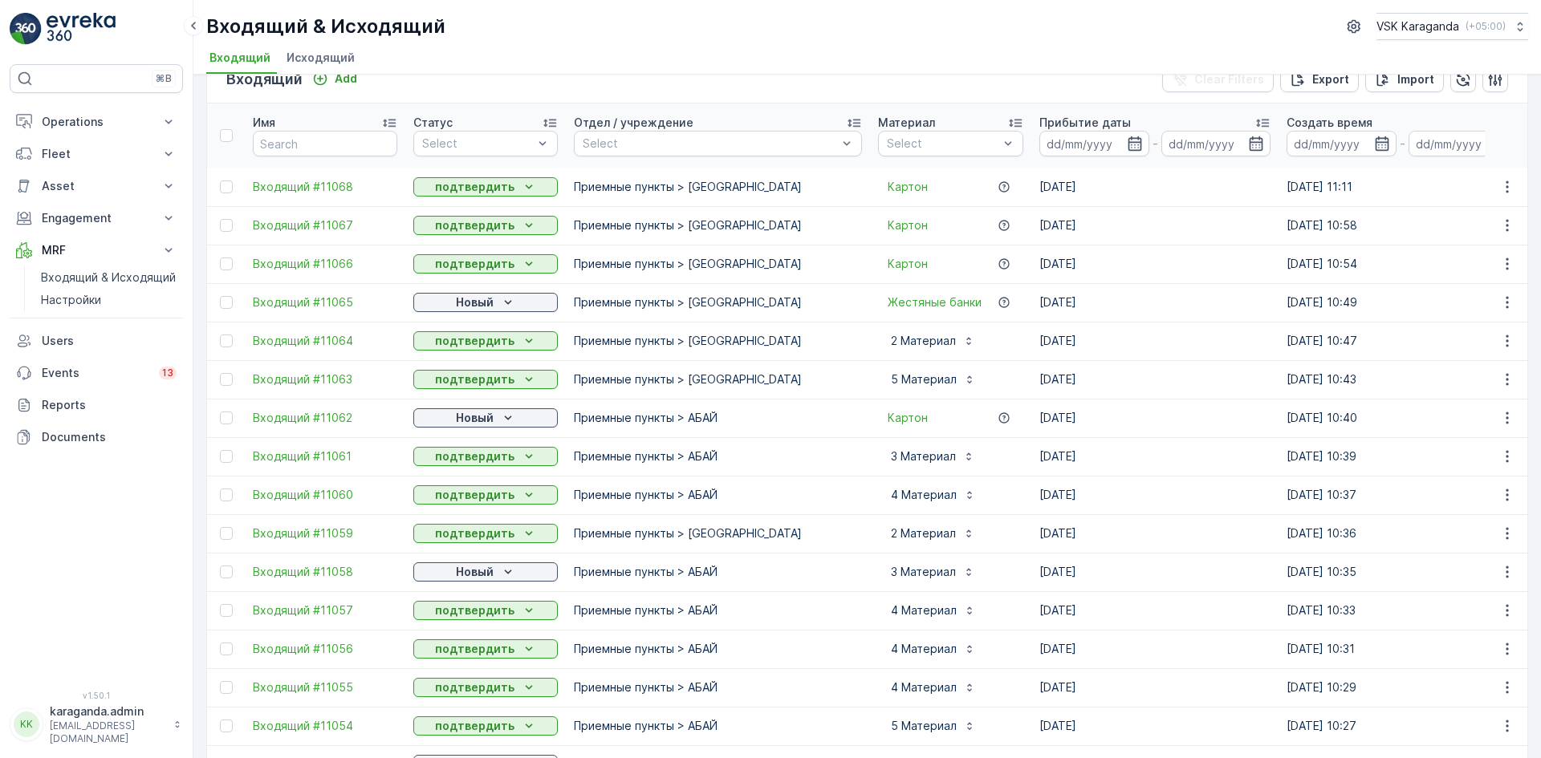
scroll to position [0, 0]
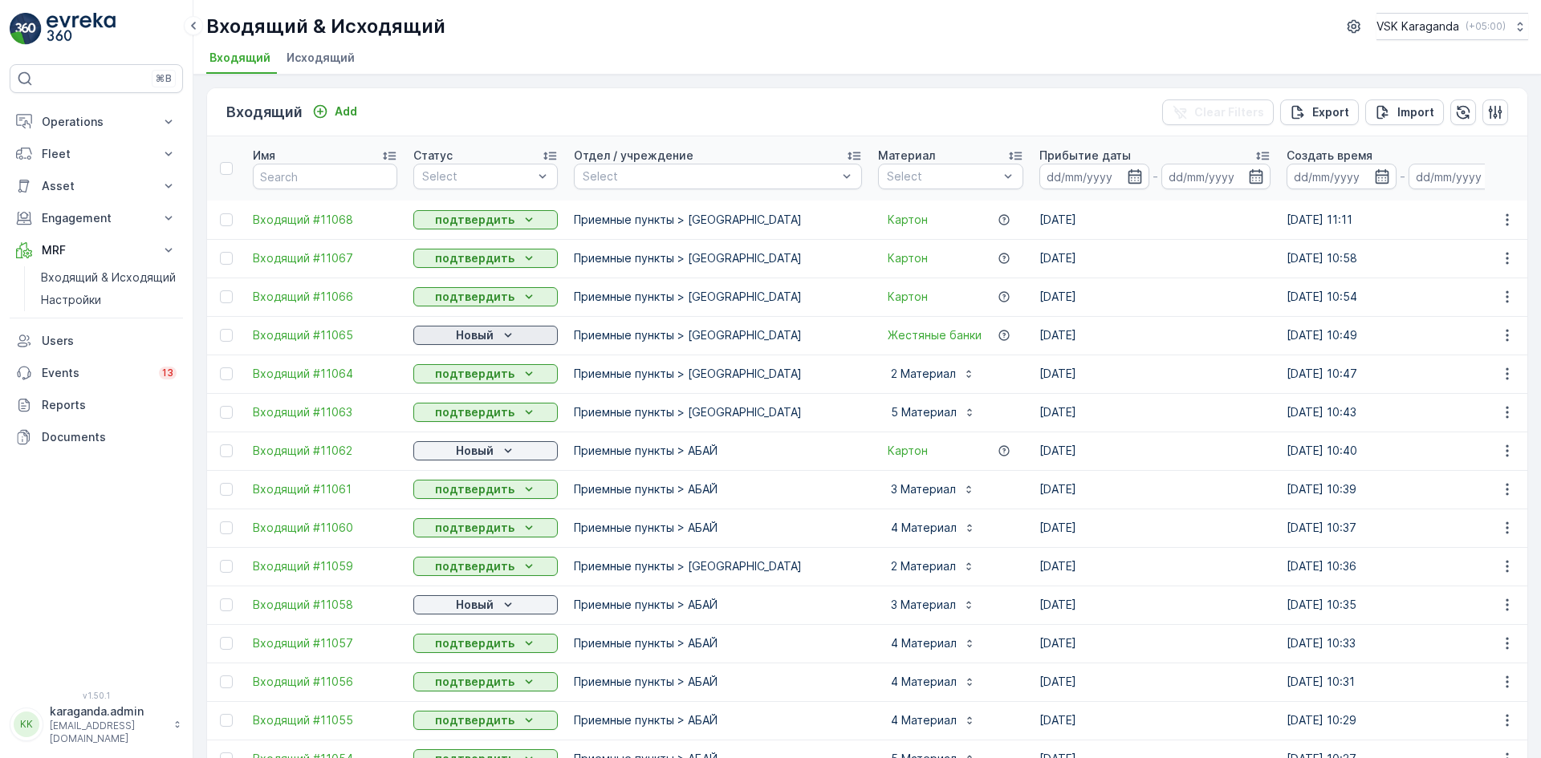
click at [479, 339] on p "Новый" at bounding box center [475, 335] width 38 height 16
click at [478, 373] on div "подтвердить" at bounding box center [460, 382] width 87 height 22
click at [488, 448] on p "Новый" at bounding box center [475, 451] width 38 height 16
click at [469, 491] on span "подтвердить" at bounding box center [460, 498] width 74 height 16
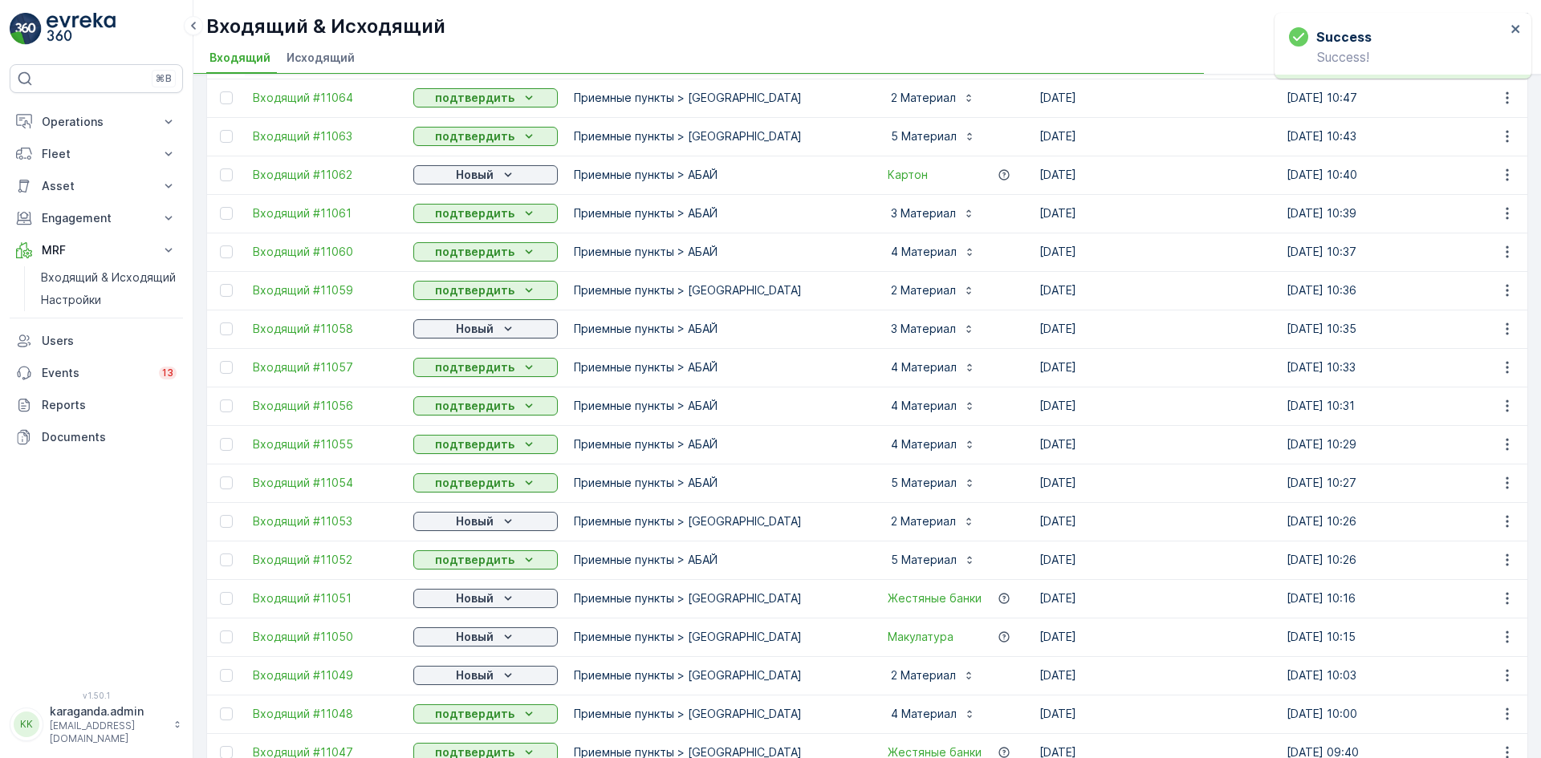
scroll to position [321, 0]
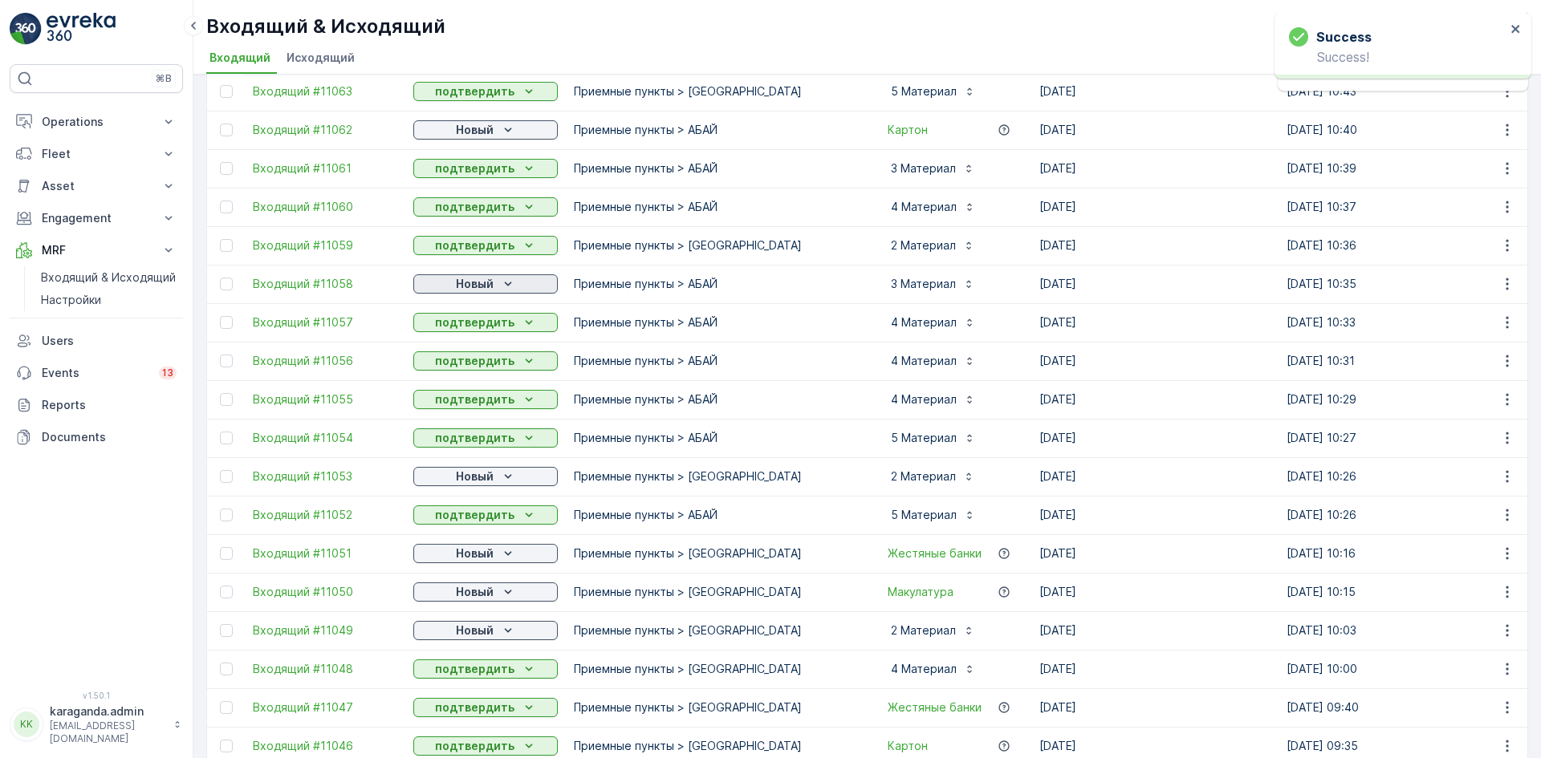
click at [481, 283] on p "Новый" at bounding box center [475, 284] width 38 height 16
click at [471, 481] on p "Новый" at bounding box center [475, 477] width 38 height 16
click at [469, 518] on span "подтвердить" at bounding box center [460, 523] width 74 height 16
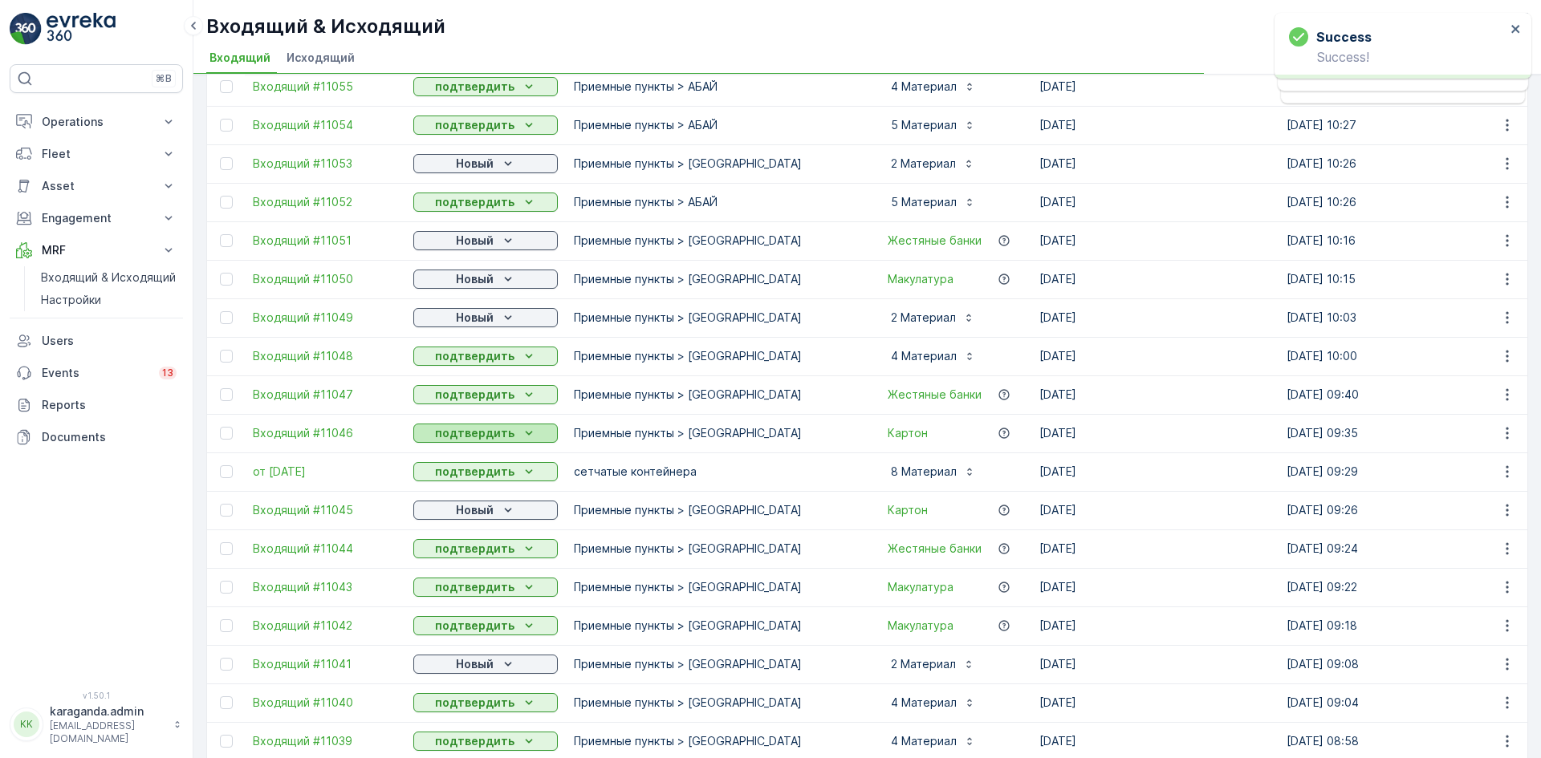
scroll to position [642, 0]
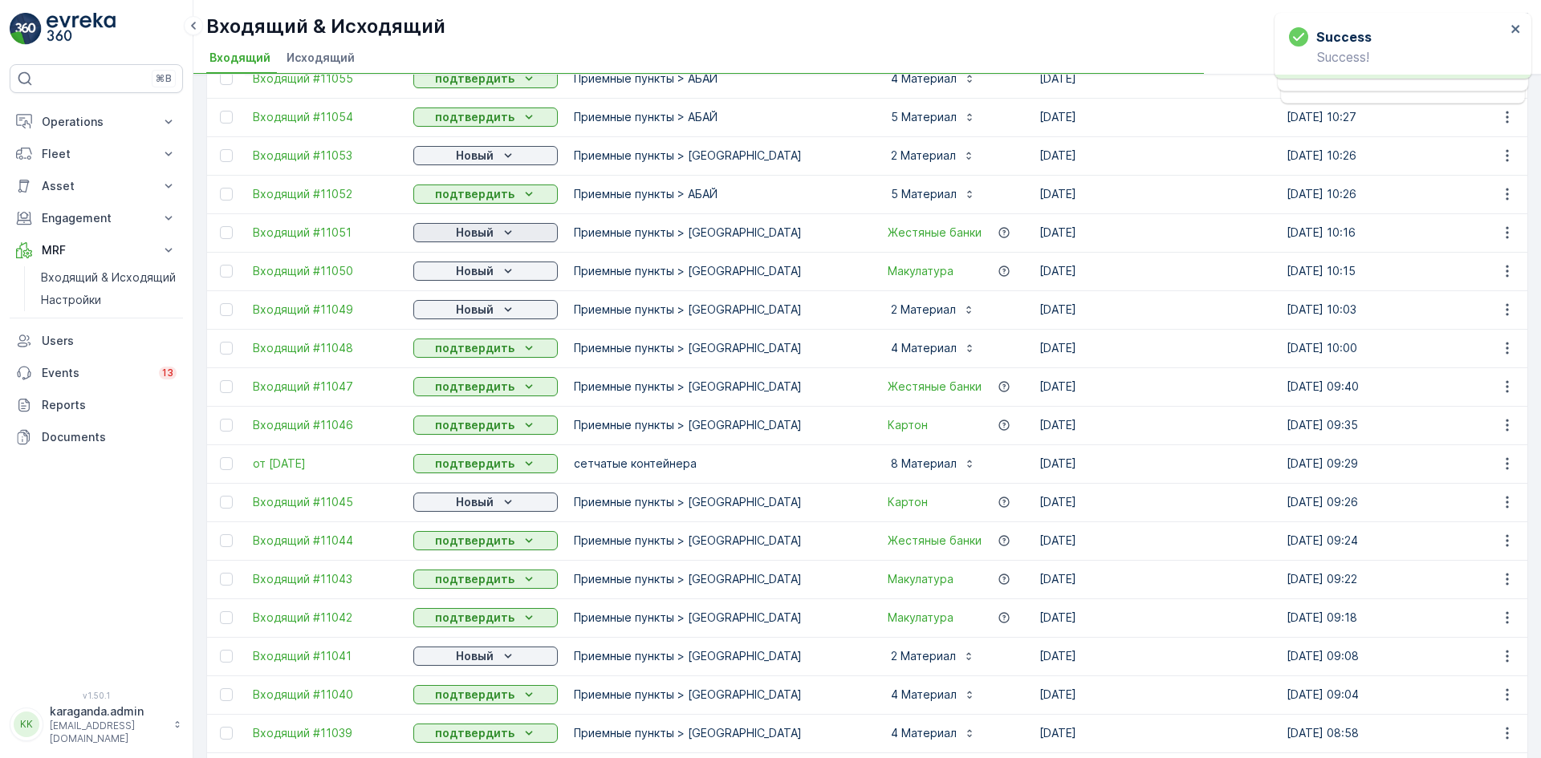
click at [493, 229] on p "Новый" at bounding box center [475, 233] width 38 height 16
click at [490, 274] on span "подтвердить" at bounding box center [460, 279] width 74 height 16
click at [490, 278] on p "Новый" at bounding box center [475, 271] width 38 height 16
click at [483, 313] on span "подтвердить" at bounding box center [460, 318] width 74 height 16
click at [486, 313] on p "Новый" at bounding box center [475, 310] width 38 height 16
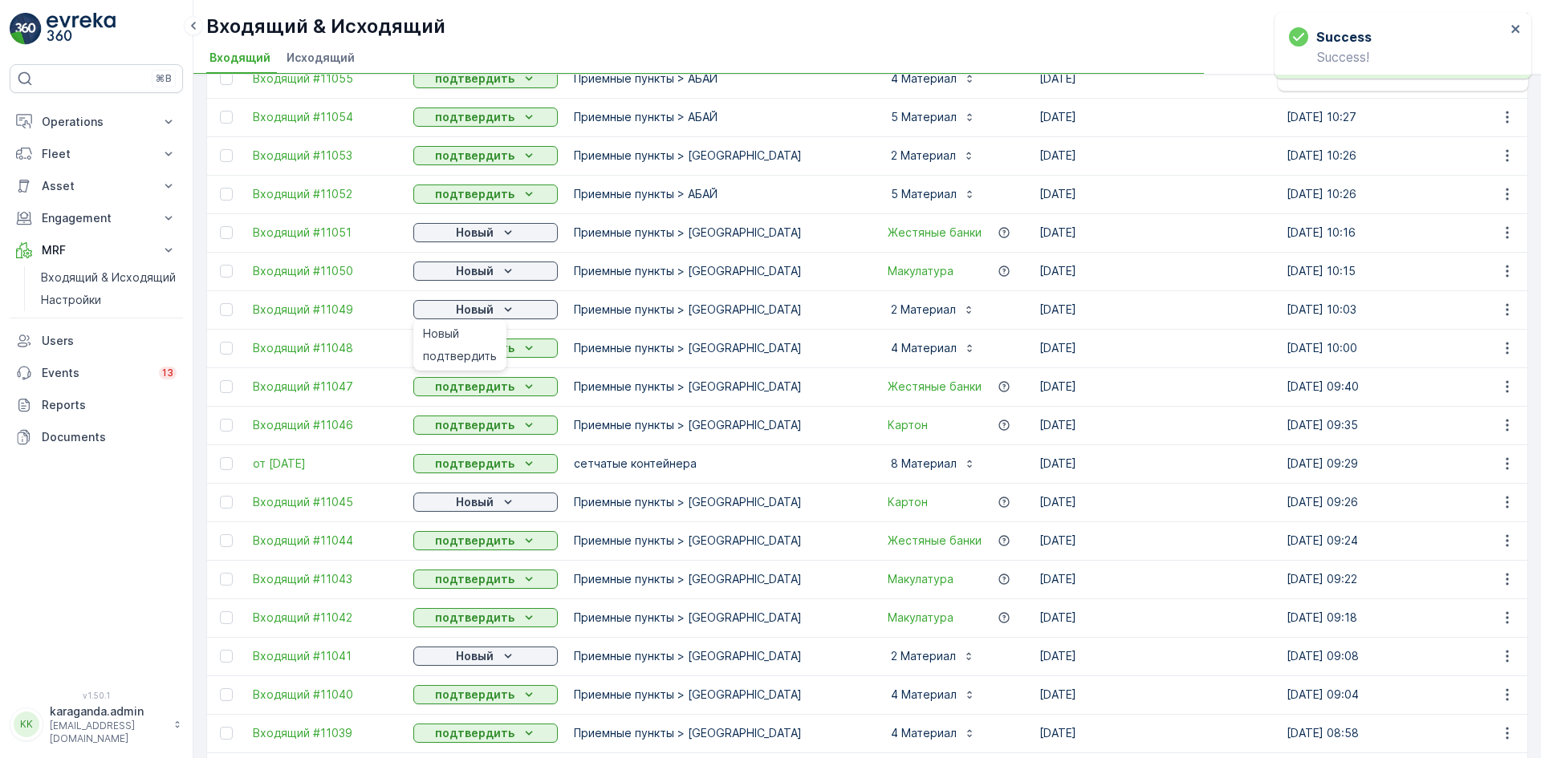
click at [486, 360] on span "подтвердить" at bounding box center [460, 356] width 74 height 16
click at [502, 503] on icon "Новый" at bounding box center [508, 502] width 16 height 16
click at [478, 550] on span "подтвердить" at bounding box center [460, 549] width 74 height 16
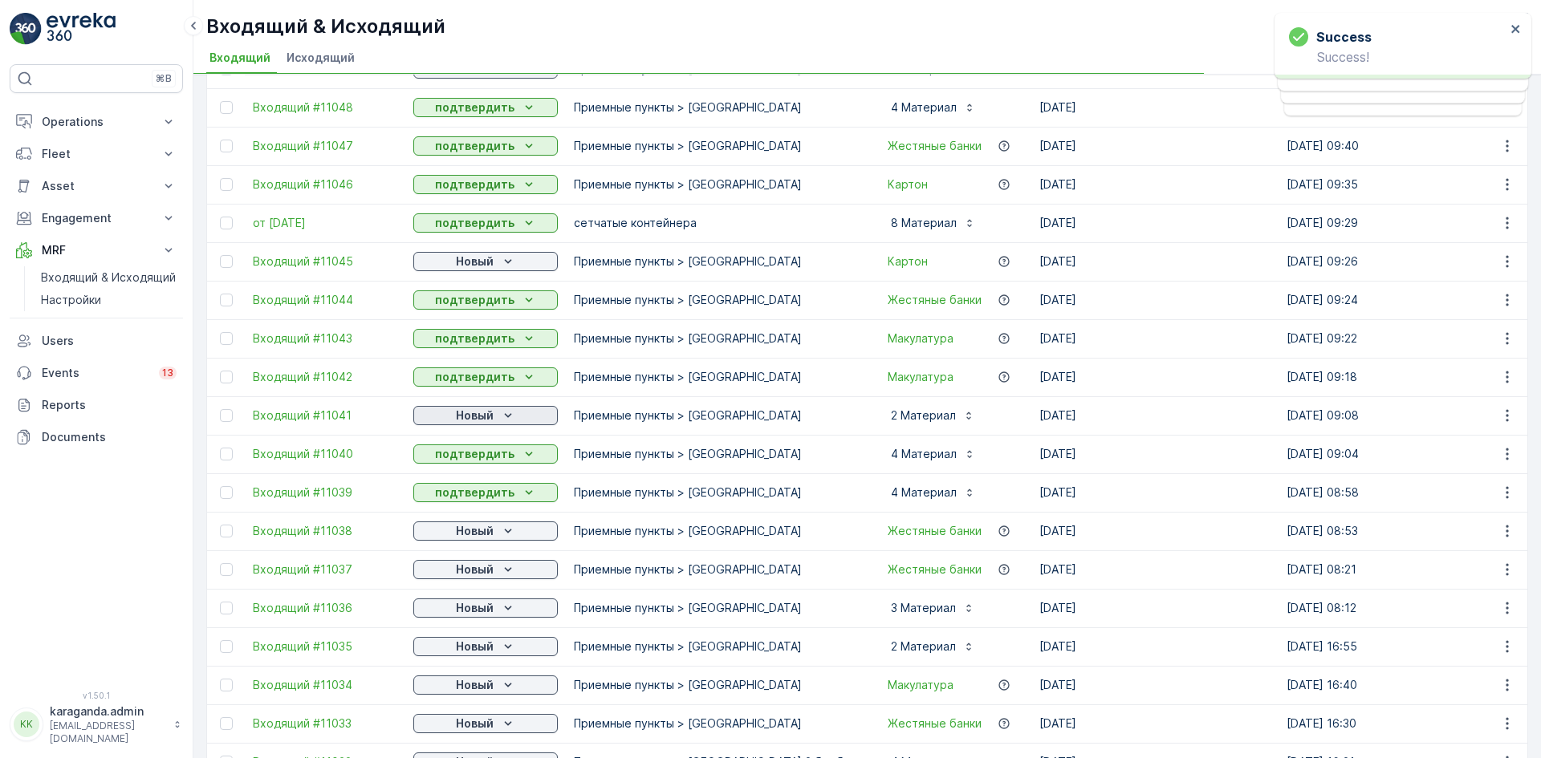
click at [501, 409] on icon "Новый" at bounding box center [508, 416] width 16 height 16
click at [473, 462] on span "подтвердить" at bounding box center [460, 462] width 74 height 16
click at [490, 530] on p "Новый" at bounding box center [475, 531] width 38 height 16
click at [485, 569] on div "подтвердить" at bounding box center [460, 578] width 87 height 22
click at [494, 571] on div "Новый" at bounding box center [486, 570] width 132 height 16
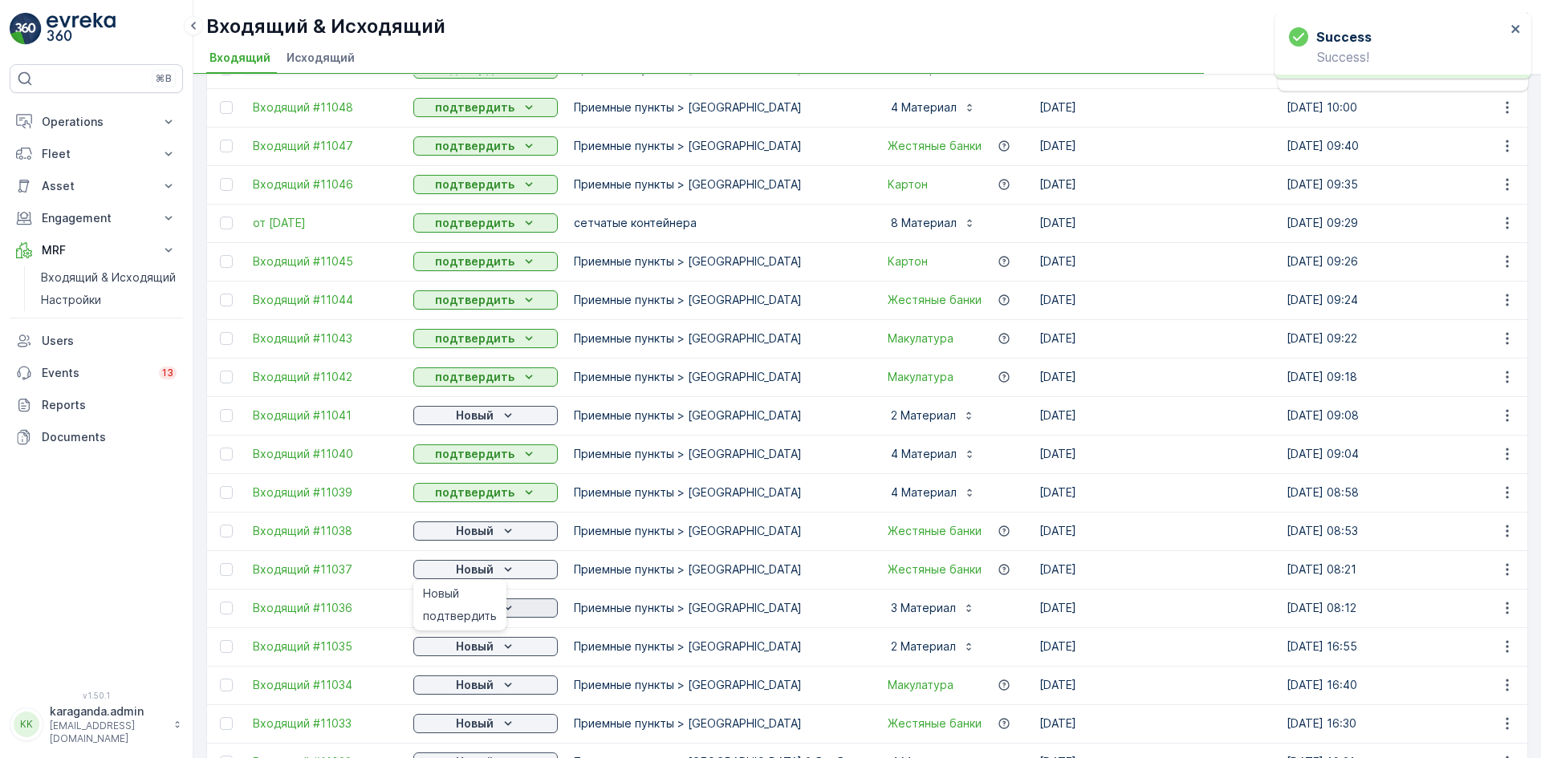
click at [481, 611] on span "подтвердить" at bounding box center [460, 616] width 74 height 16
click at [489, 612] on p "Новый" at bounding box center [475, 608] width 38 height 16
click at [476, 652] on span "подтвердить" at bounding box center [460, 655] width 74 height 16
click at [506, 645] on icon "Новый" at bounding box center [508, 647] width 16 height 16
click at [478, 685] on p "Новый" at bounding box center [475, 685] width 38 height 16
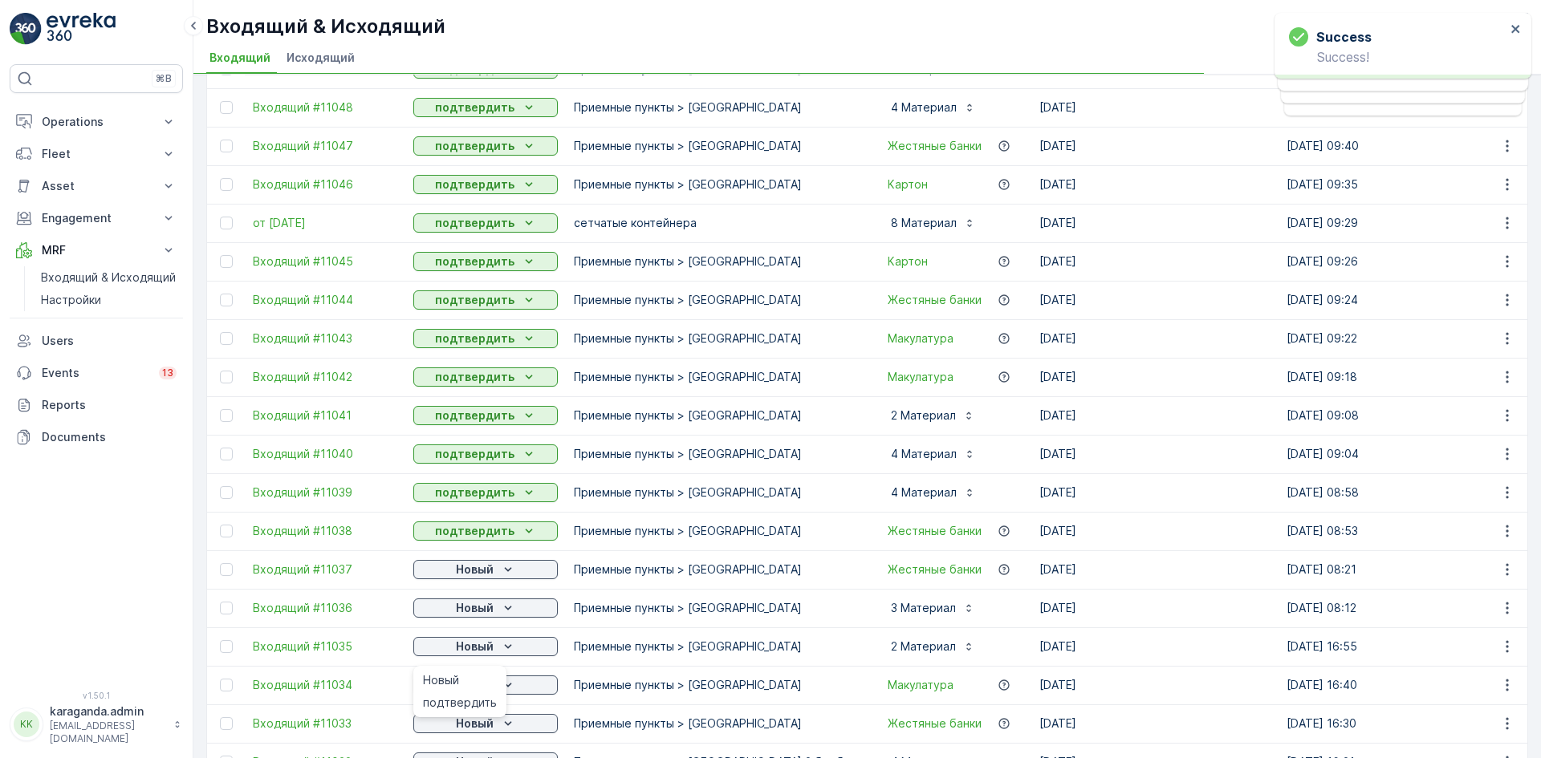
scroll to position [1124, 0]
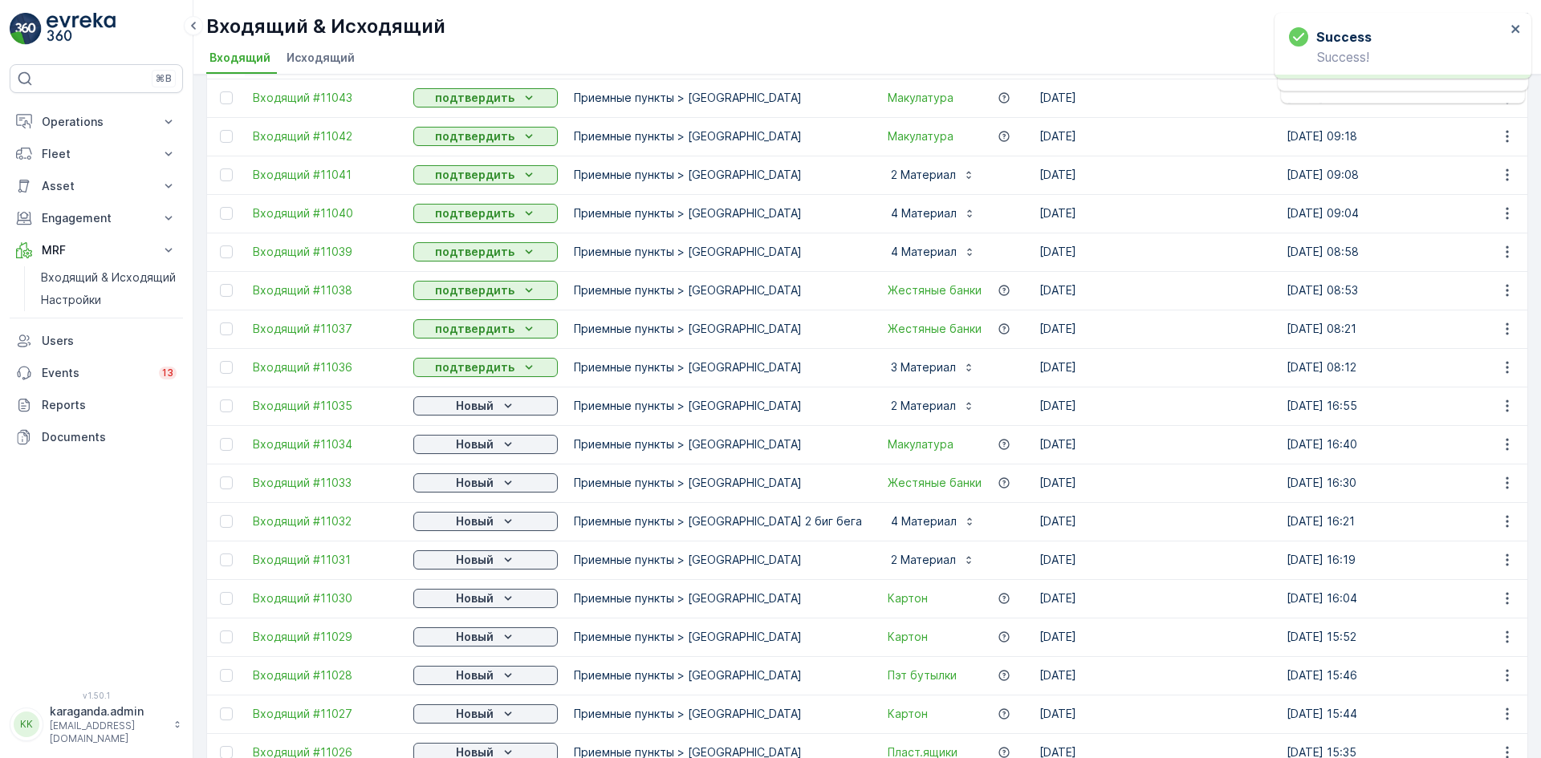
click at [486, 441] on p "Новый" at bounding box center [475, 445] width 38 height 16
click at [480, 486] on span "подтвердить" at bounding box center [460, 491] width 74 height 16
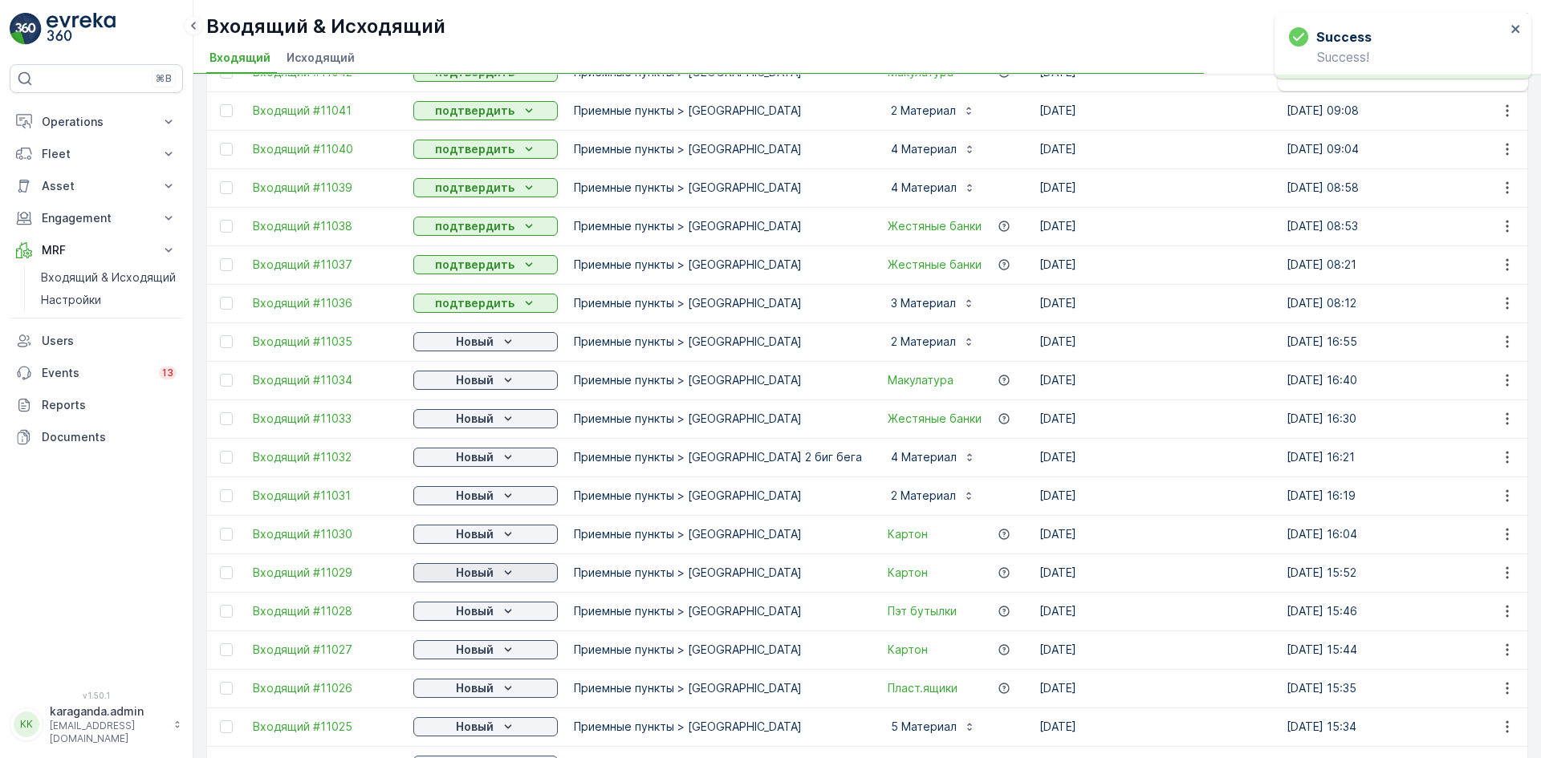
scroll to position [1364, 0]
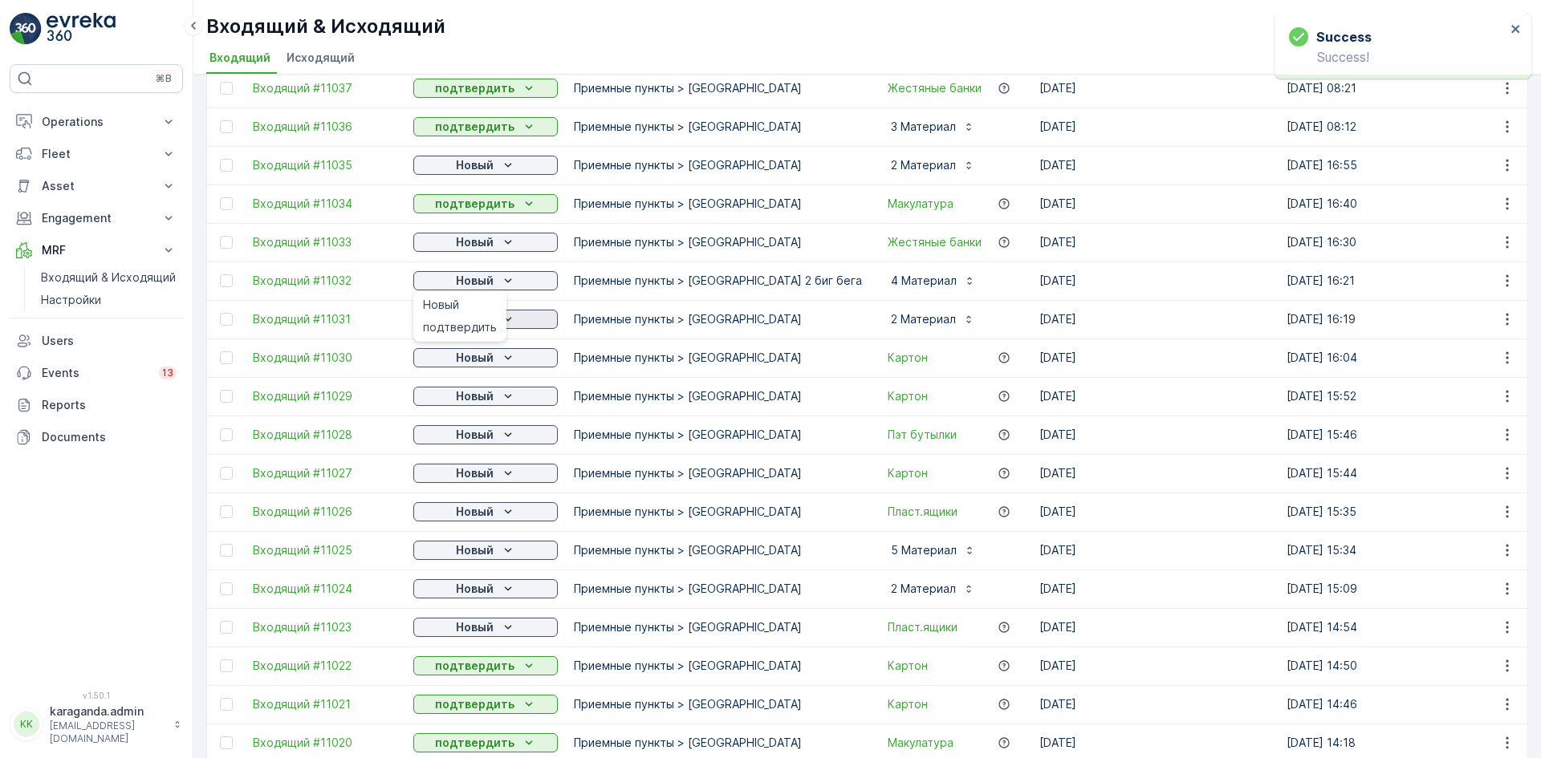
click at [493, 320] on span "подтвердить" at bounding box center [460, 327] width 74 height 16
click at [502, 322] on icon "Новый" at bounding box center [508, 319] width 16 height 16
click at [489, 371] on span "подтвердить" at bounding box center [460, 366] width 74 height 16
click at [497, 363] on div "Новый" at bounding box center [486, 358] width 132 height 16
click at [488, 400] on span "подтвердить" at bounding box center [460, 404] width 74 height 16
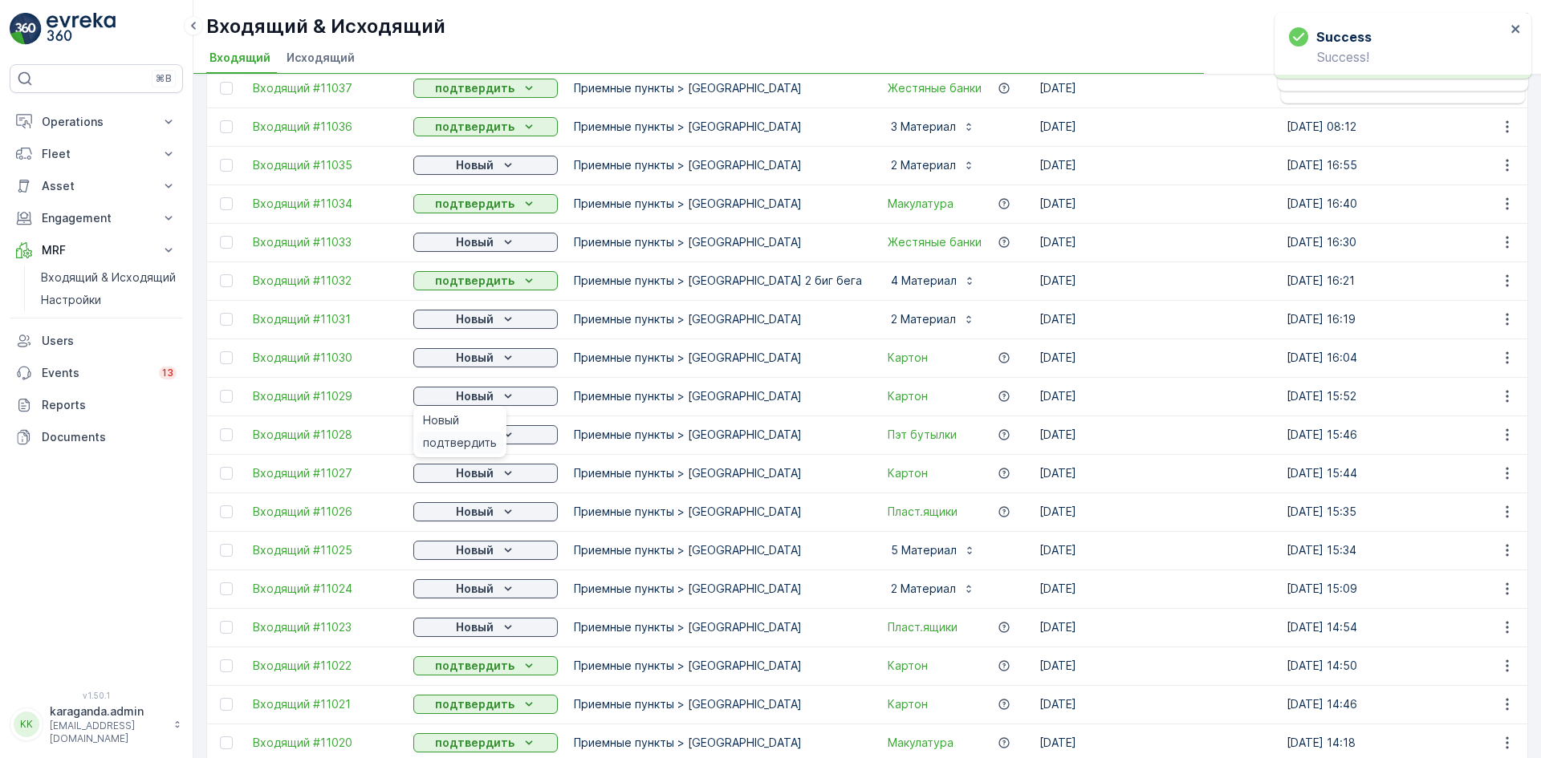
click at [489, 438] on span "подтвердить" at bounding box center [460, 443] width 74 height 16
click at [494, 434] on div "Новый" at bounding box center [486, 435] width 132 height 16
click at [480, 486] on span "подтвердить" at bounding box center [460, 482] width 74 height 16
click at [475, 525] on span "подтвердить" at bounding box center [460, 520] width 74 height 16
click at [494, 514] on div "Новый" at bounding box center [486, 512] width 132 height 16
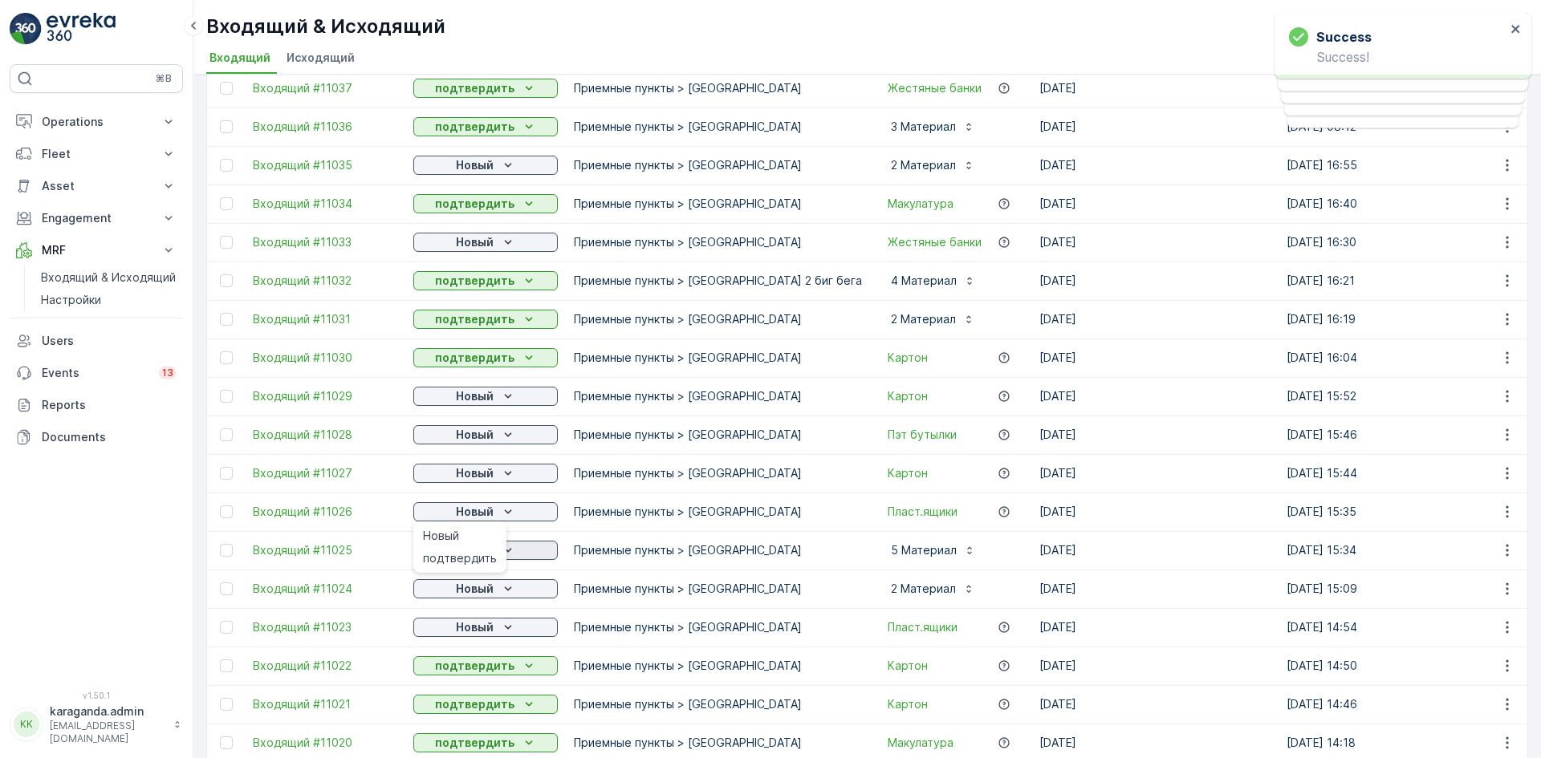
drag, startPoint x: 480, startPoint y: 550, endPoint x: 490, endPoint y: 555, distance: 10.8
click at [480, 551] on div "подтвердить" at bounding box center [460, 558] width 87 height 22
click at [480, 594] on span "подтвердить" at bounding box center [460, 597] width 74 height 16
click at [507, 590] on icon "Новый" at bounding box center [507, 589] width 7 height 4
click at [479, 635] on span "подтвердить" at bounding box center [460, 636] width 74 height 16
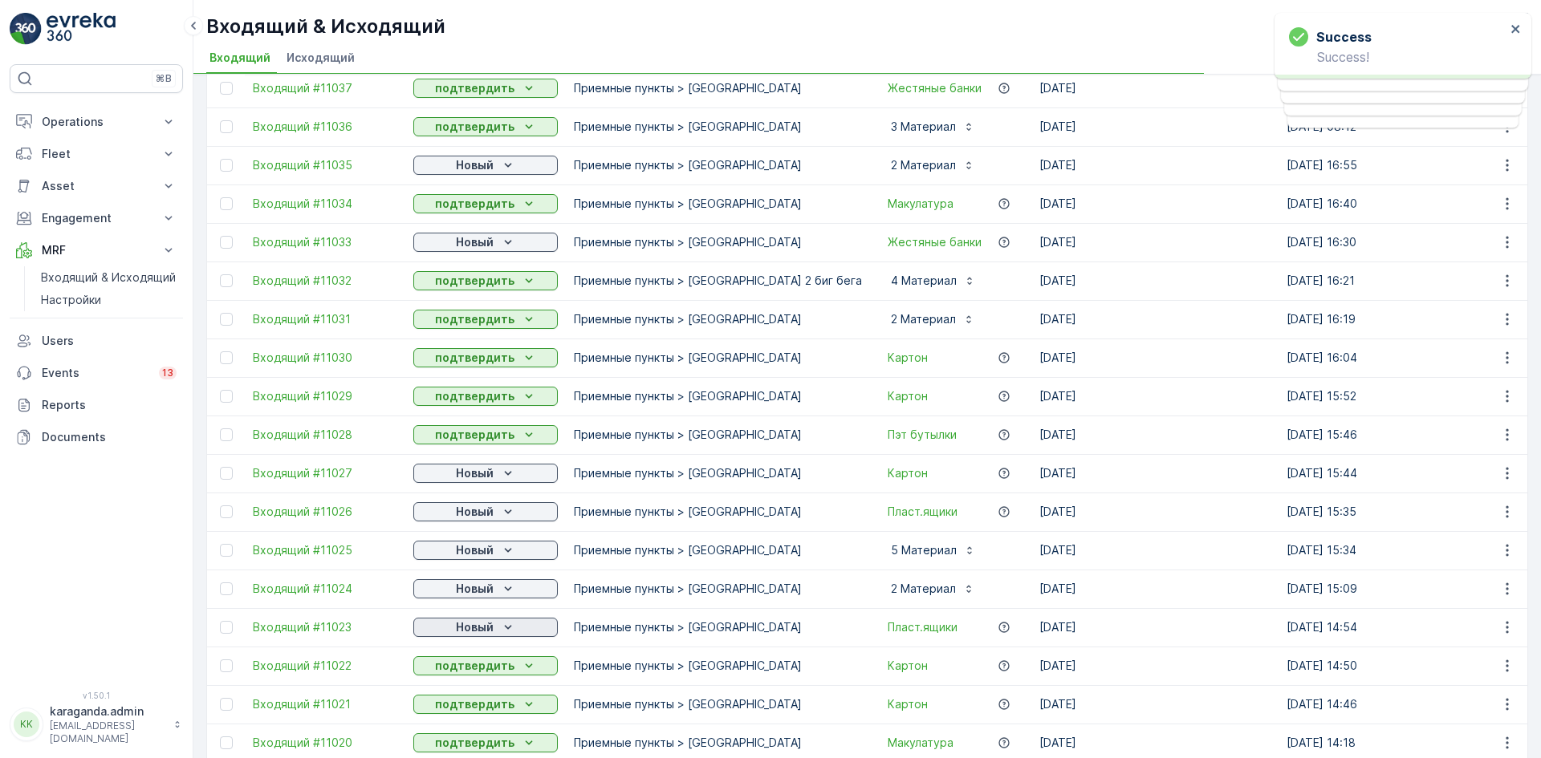
click at [498, 631] on div "Новый" at bounding box center [486, 628] width 132 height 16
click at [466, 669] on p "подтвердить" at bounding box center [474, 666] width 79 height 16
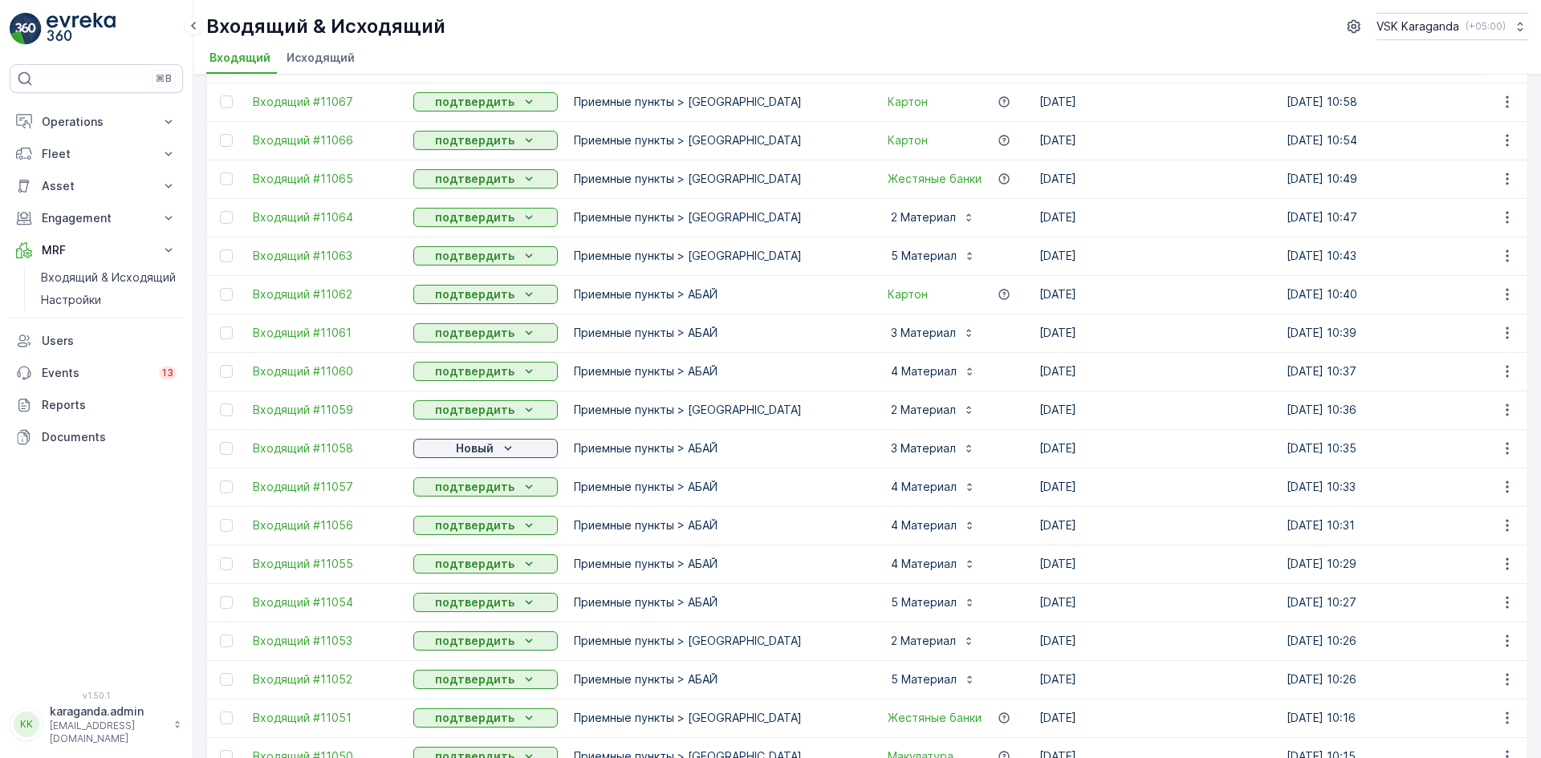
scroll to position [161, 0]
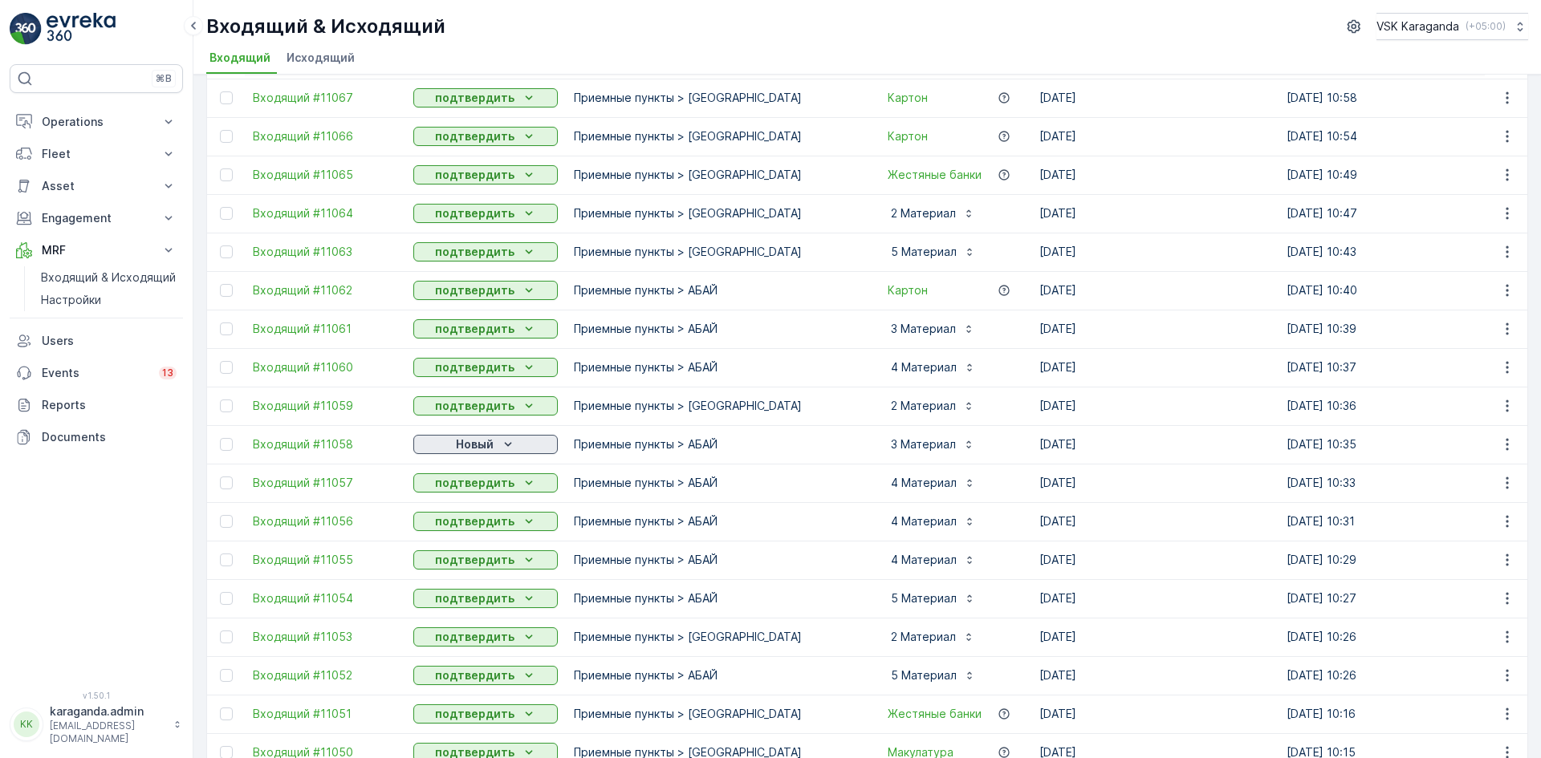
click at [497, 446] on div "Новый" at bounding box center [486, 445] width 132 height 16
click at [476, 494] on span "подтвердить" at bounding box center [460, 491] width 74 height 16
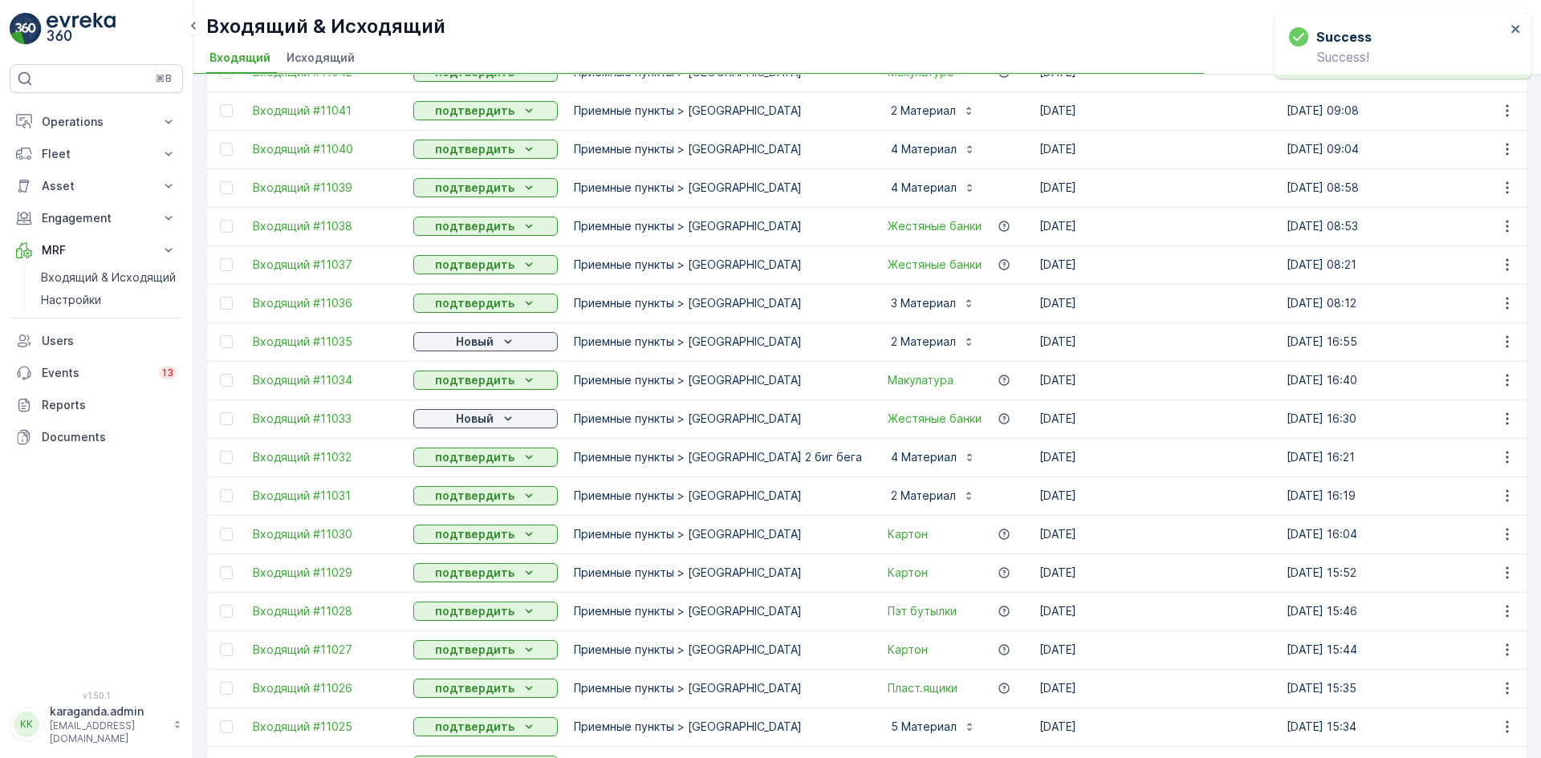
scroll to position [1204, 0]
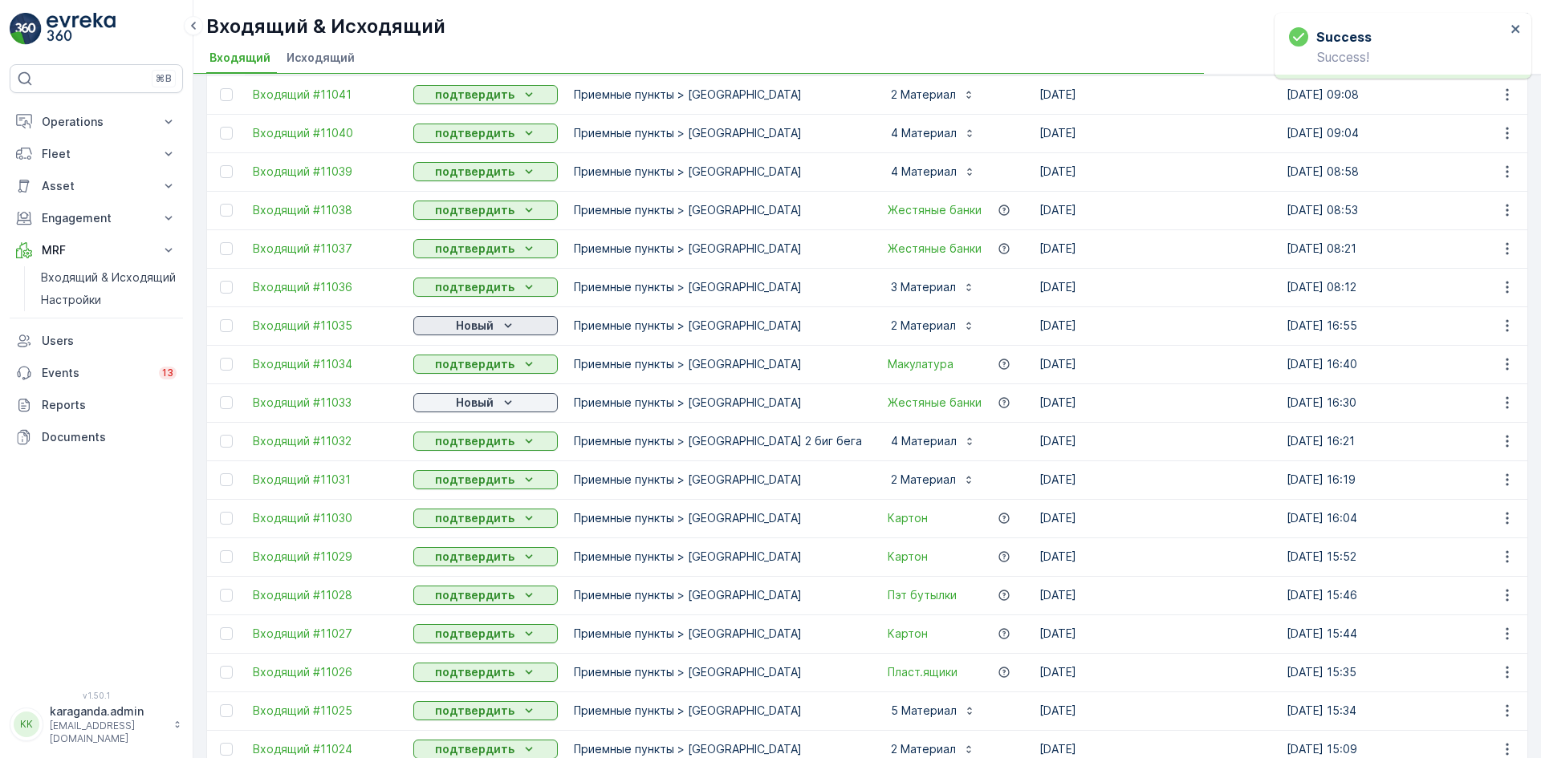
click at [484, 326] on p "Новый" at bounding box center [475, 326] width 38 height 16
click at [507, 404] on icon "Новый" at bounding box center [507, 402] width 7 height 4
click at [479, 446] on span "подтвердить" at bounding box center [460, 449] width 74 height 16
